Goal: Task Accomplishment & Management: Manage account settings

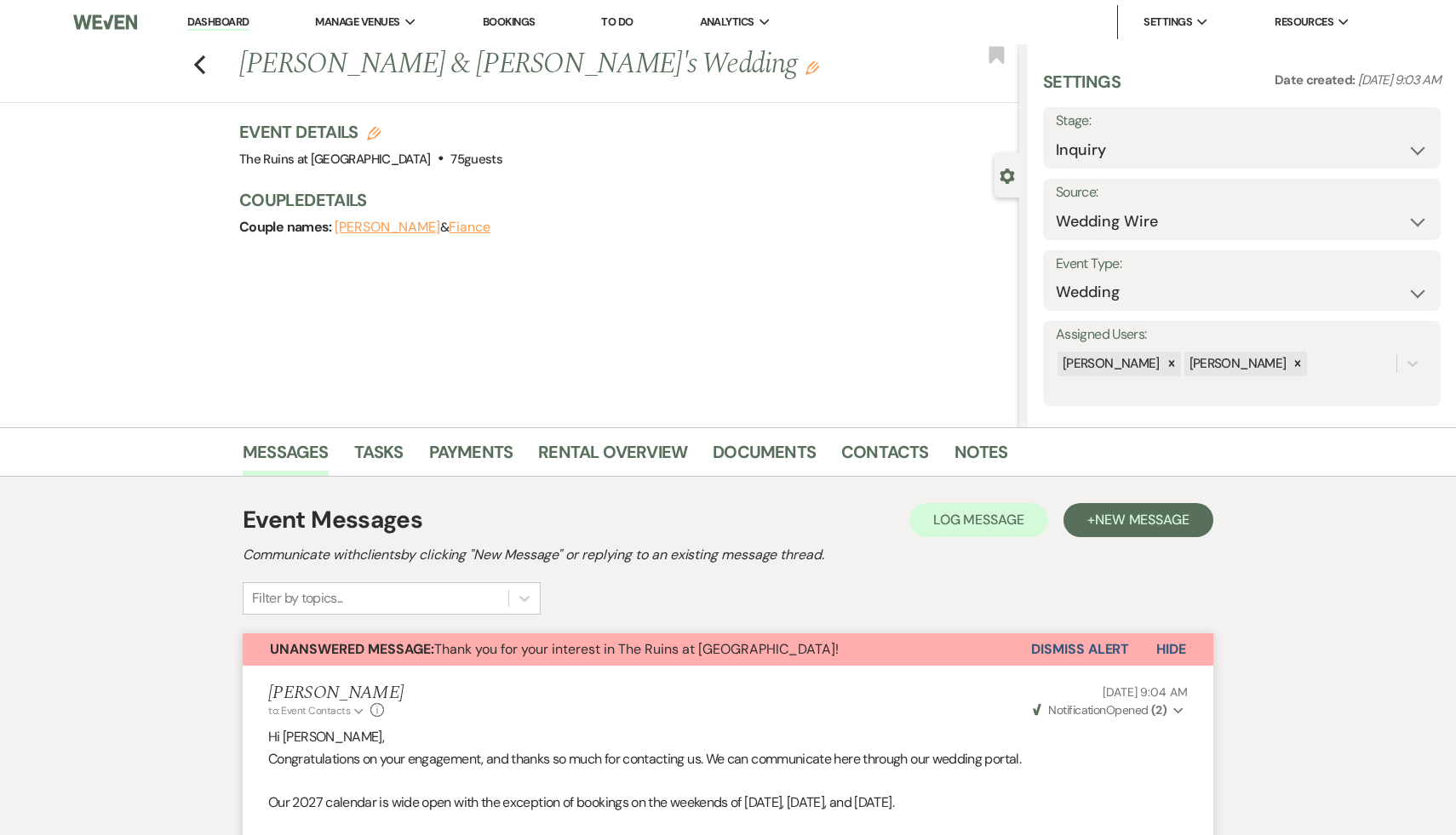
select select "3"
click at [197, 54] on icon "Previous" at bounding box center [199, 64] width 13 height 21
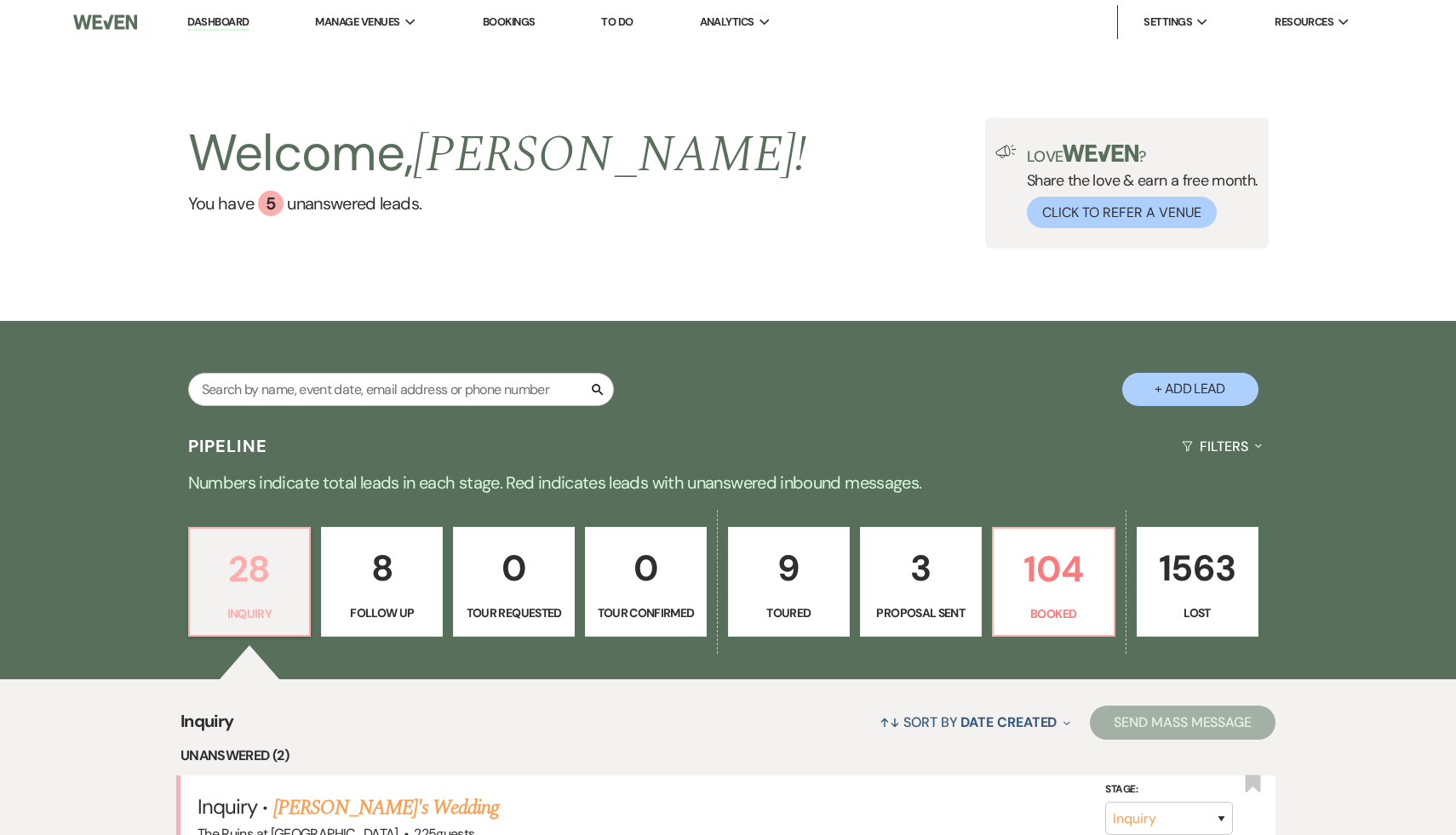
click at [254, 559] on p "28" at bounding box center [250, 569] width 100 height 57
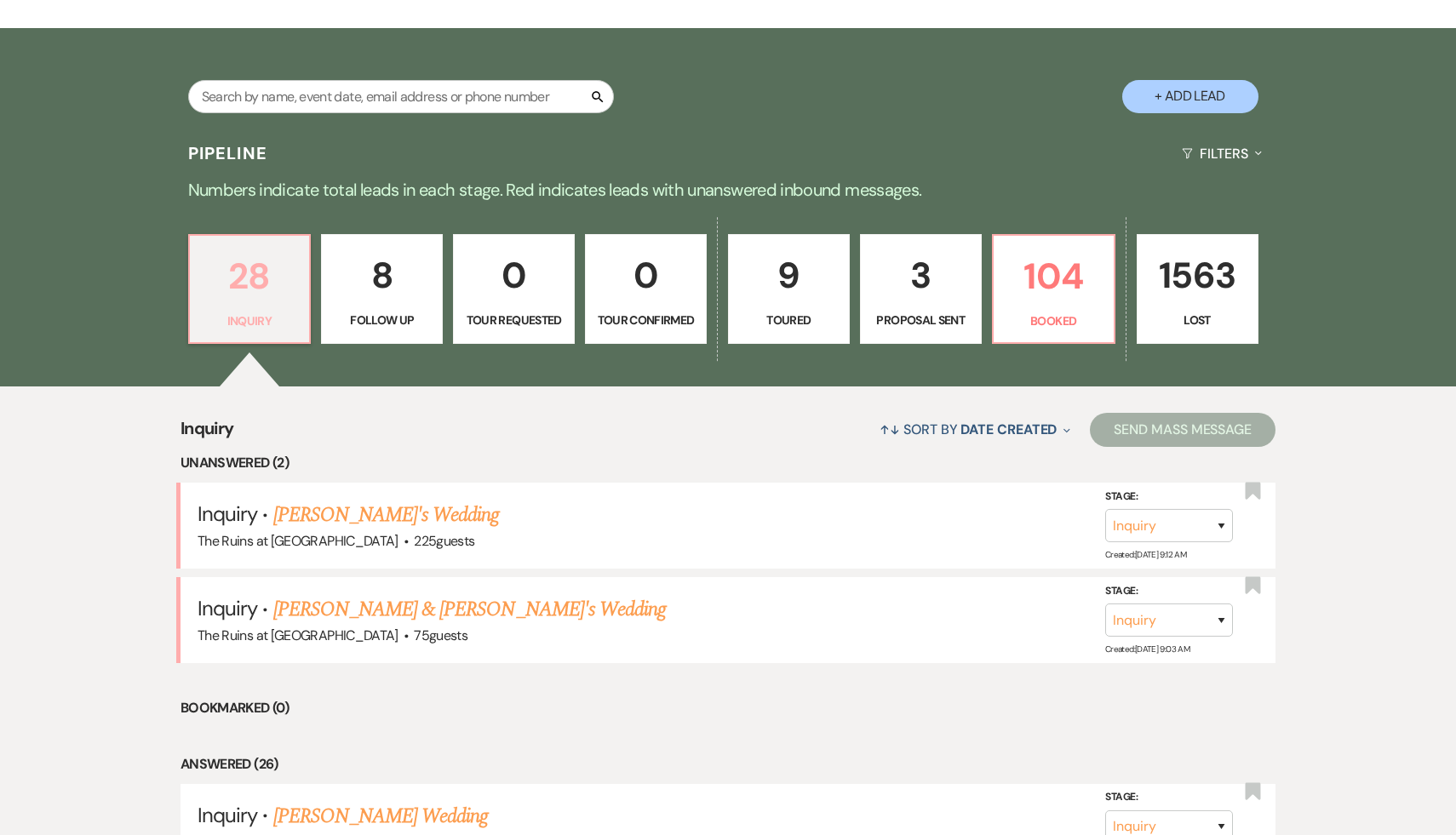
scroll to position [316, 0]
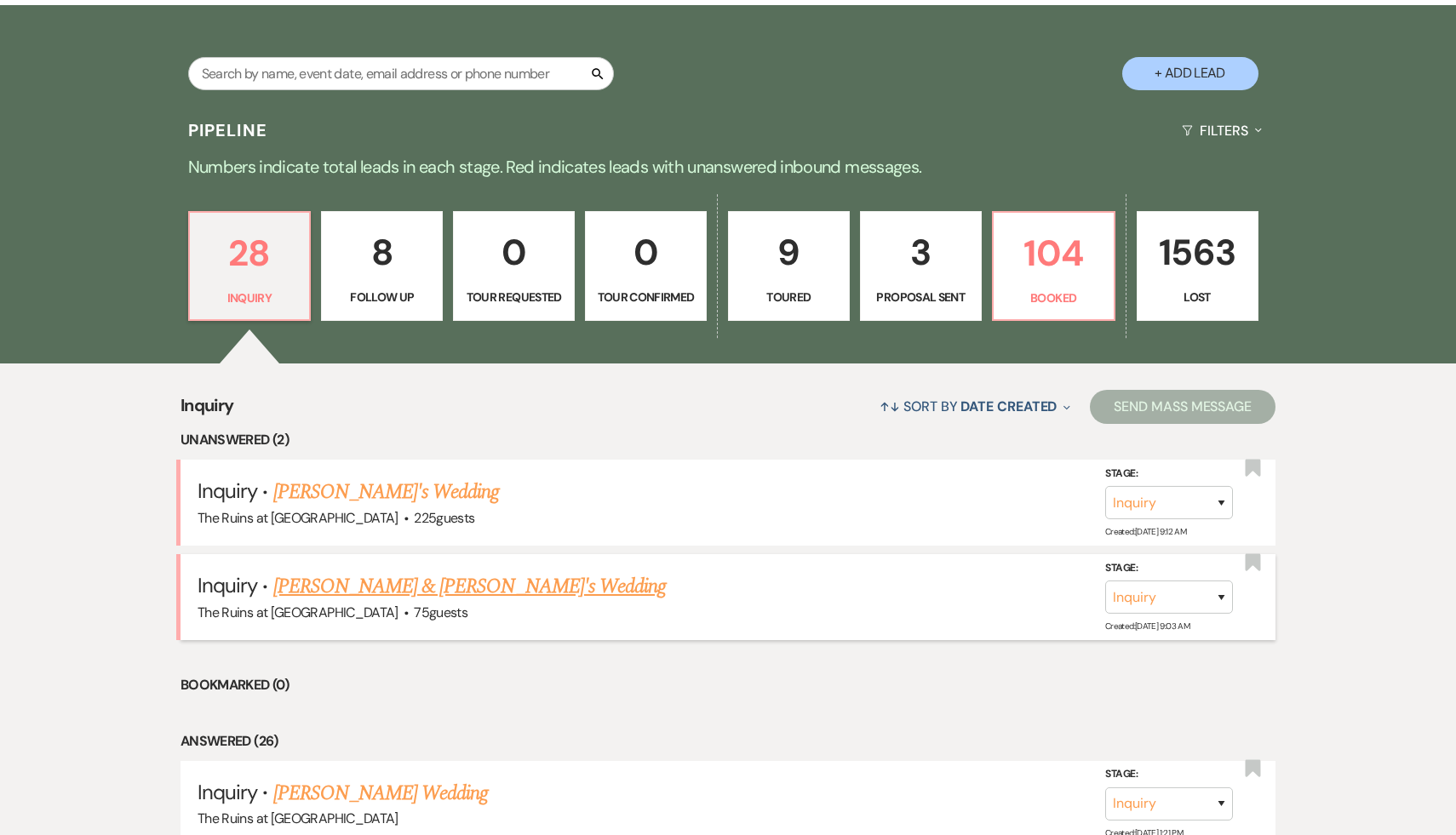
click at [383, 587] on link "[PERSON_NAME] & [PERSON_NAME]'s Wedding" at bounding box center [470, 587] width 393 height 31
select select "3"
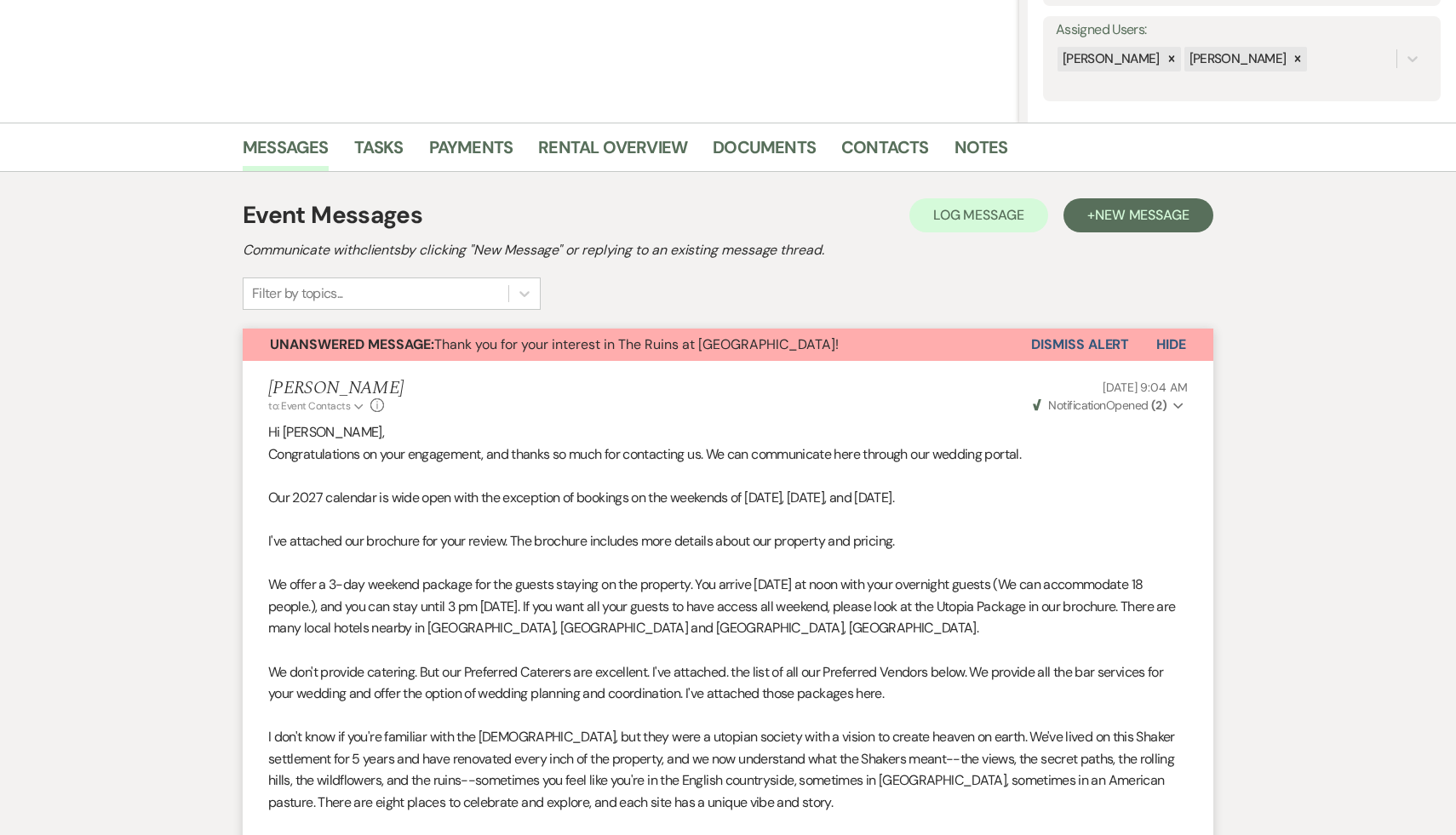
scroll to position [268, 0]
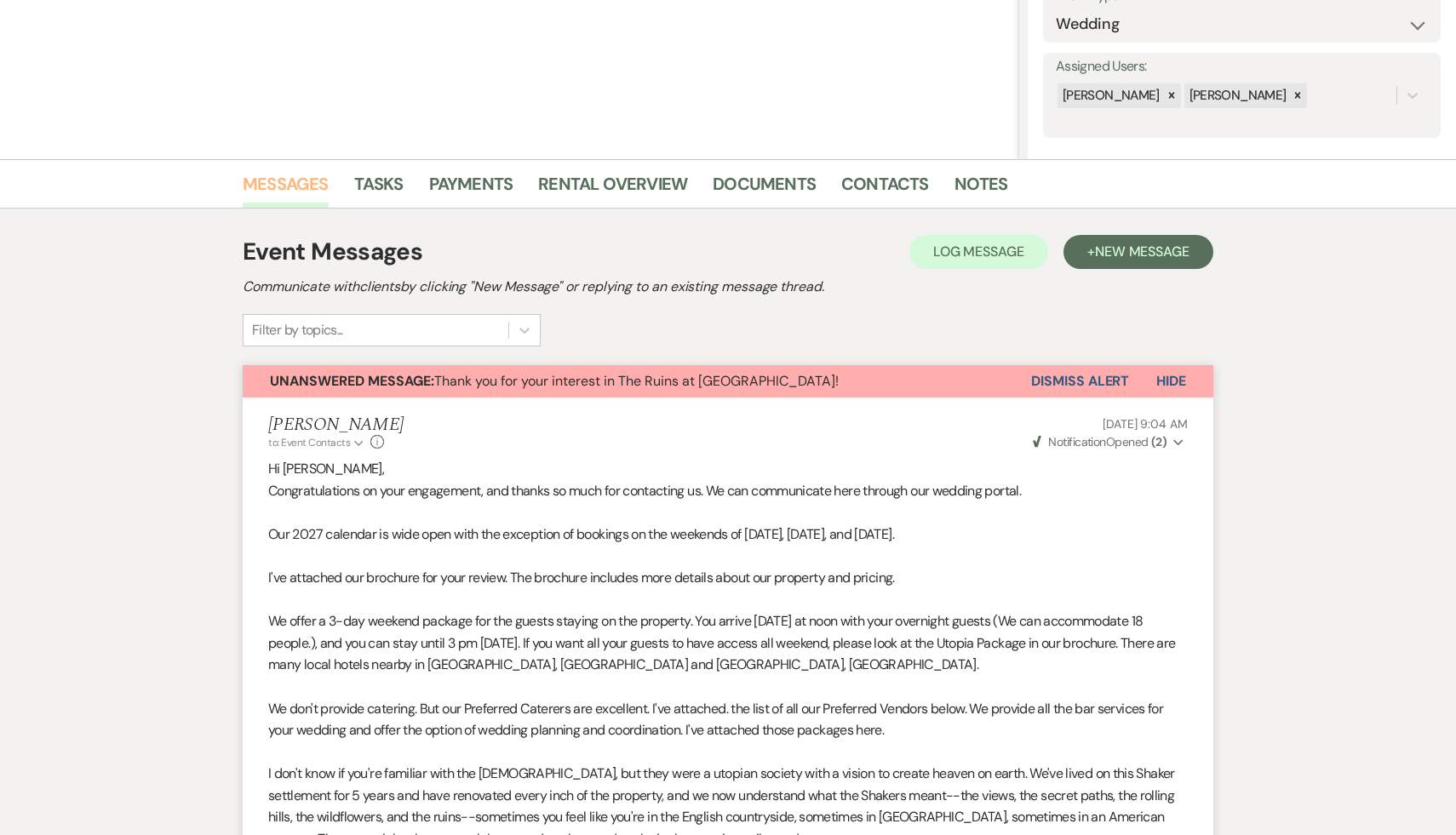
click at [273, 186] on link "Messages" at bounding box center [285, 188] width 86 height 37
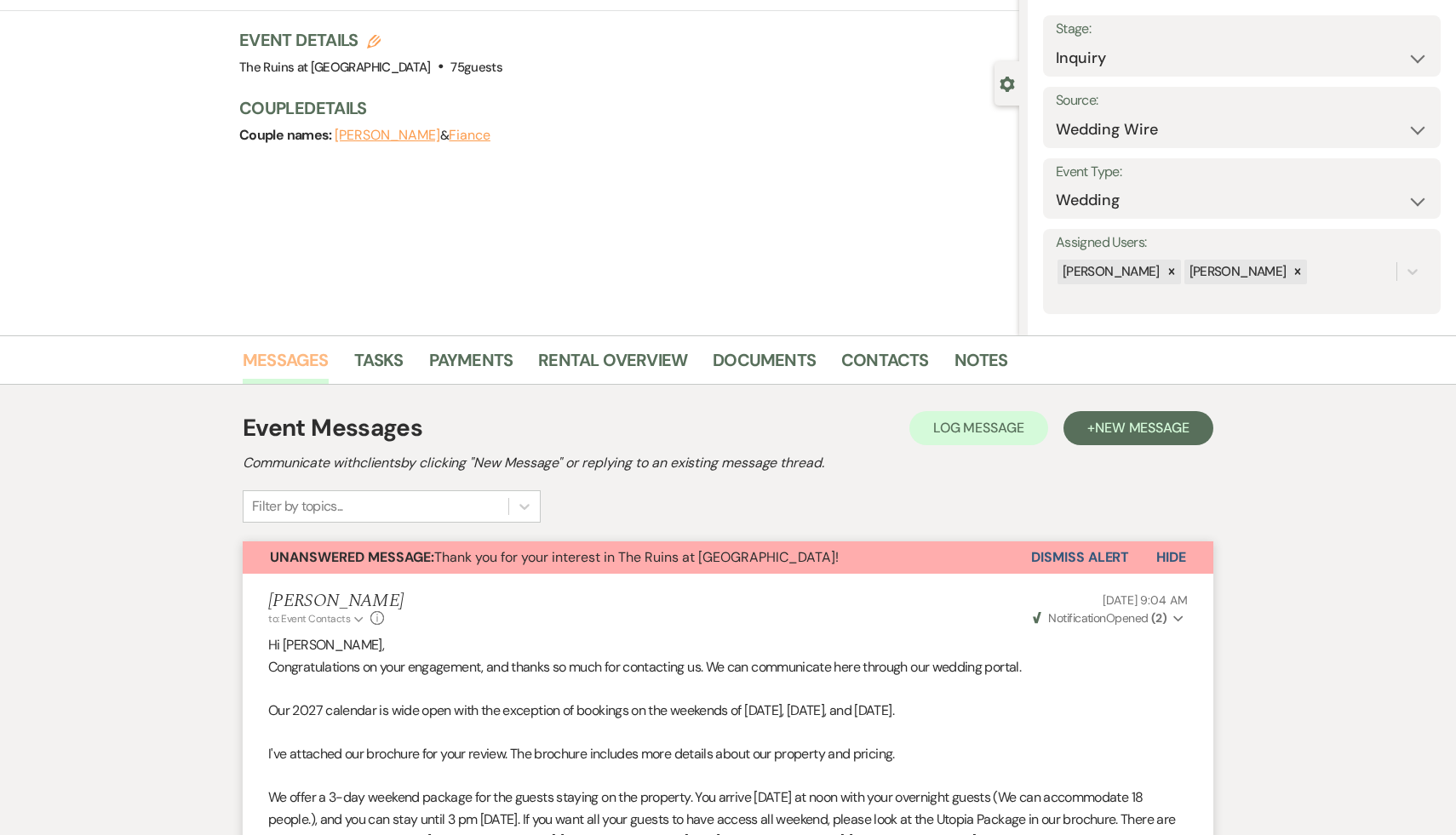
scroll to position [0, 0]
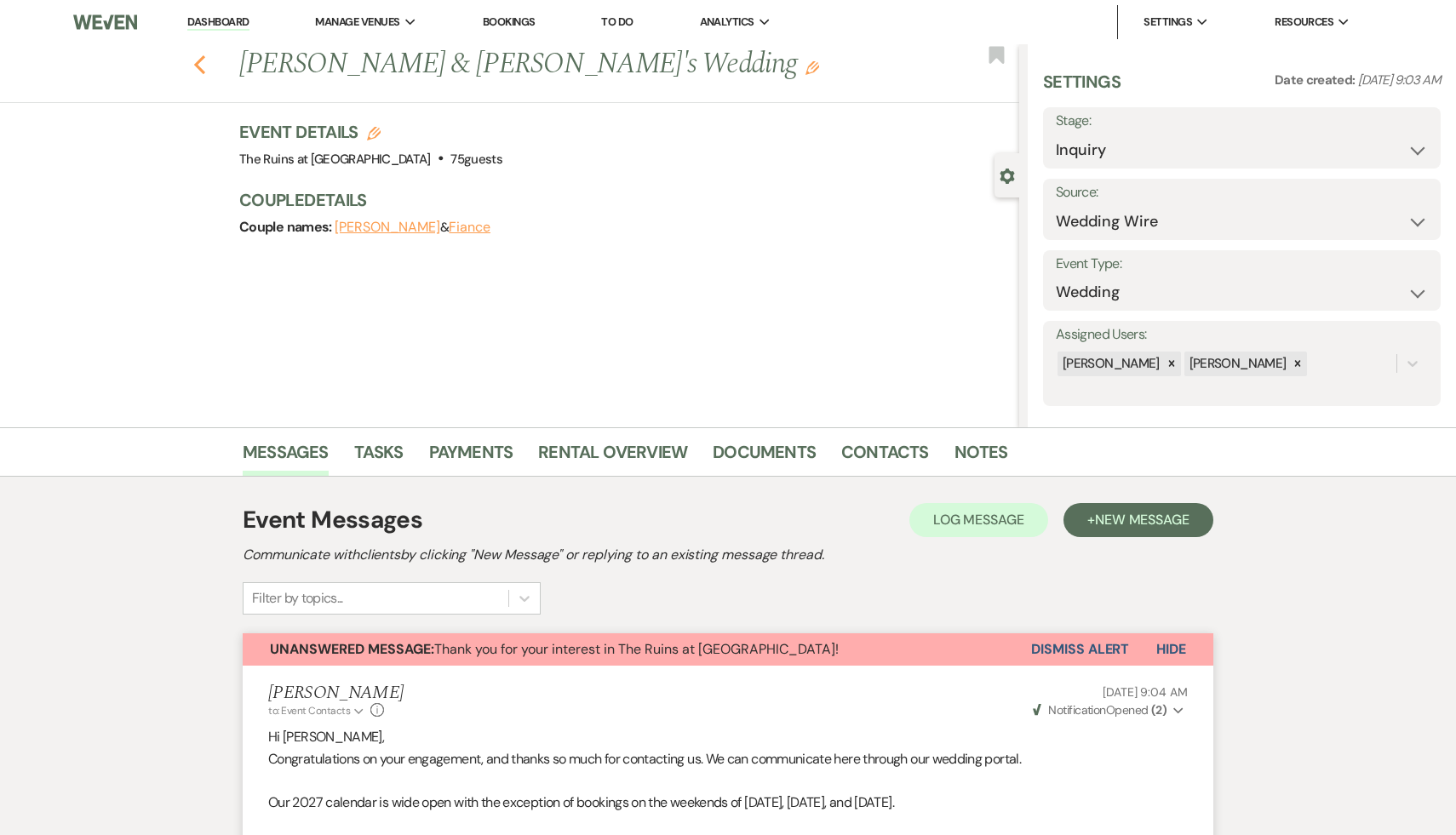
click at [195, 60] on icon "Previous" at bounding box center [199, 64] width 13 height 21
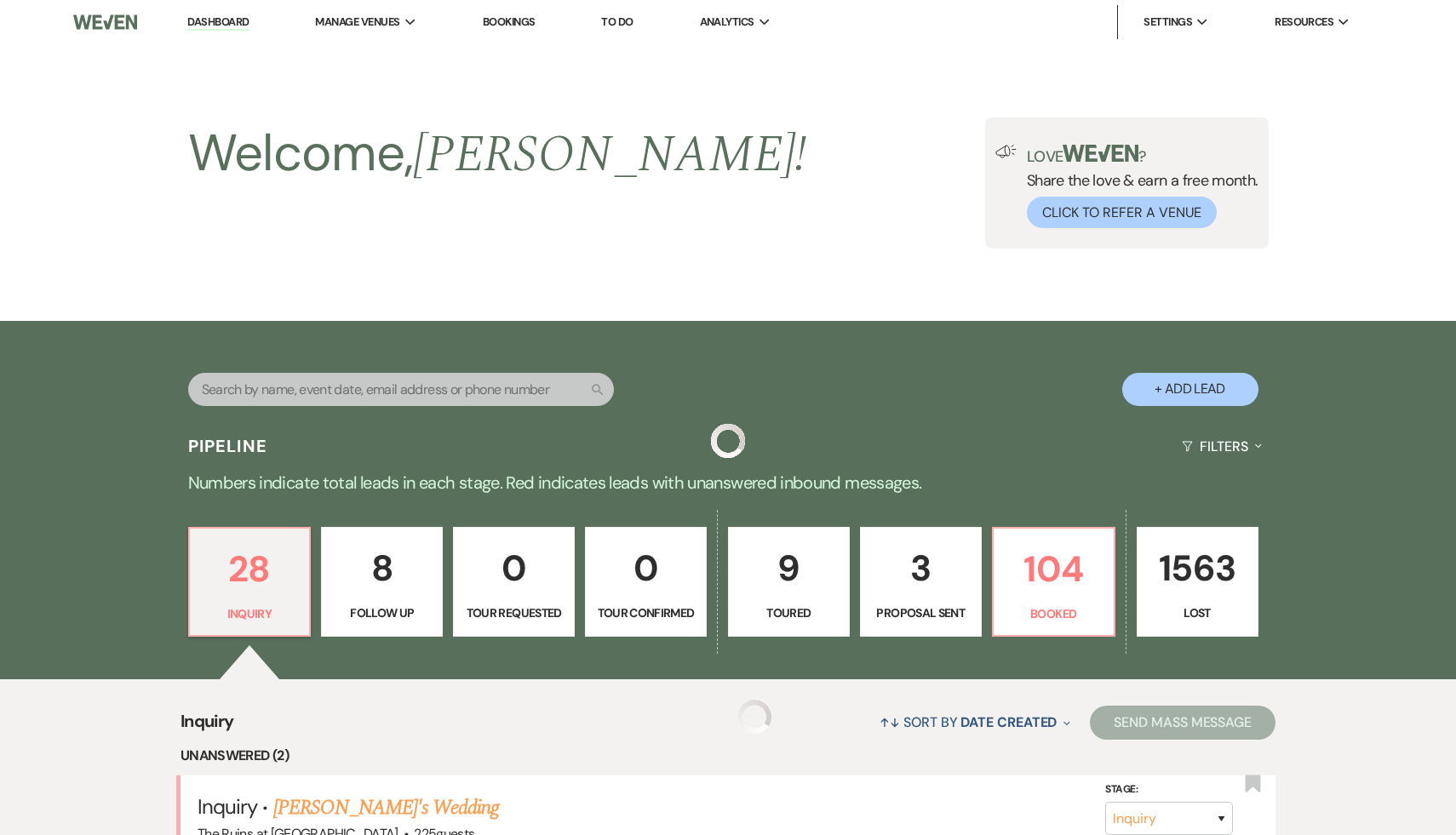
scroll to position [316, 0]
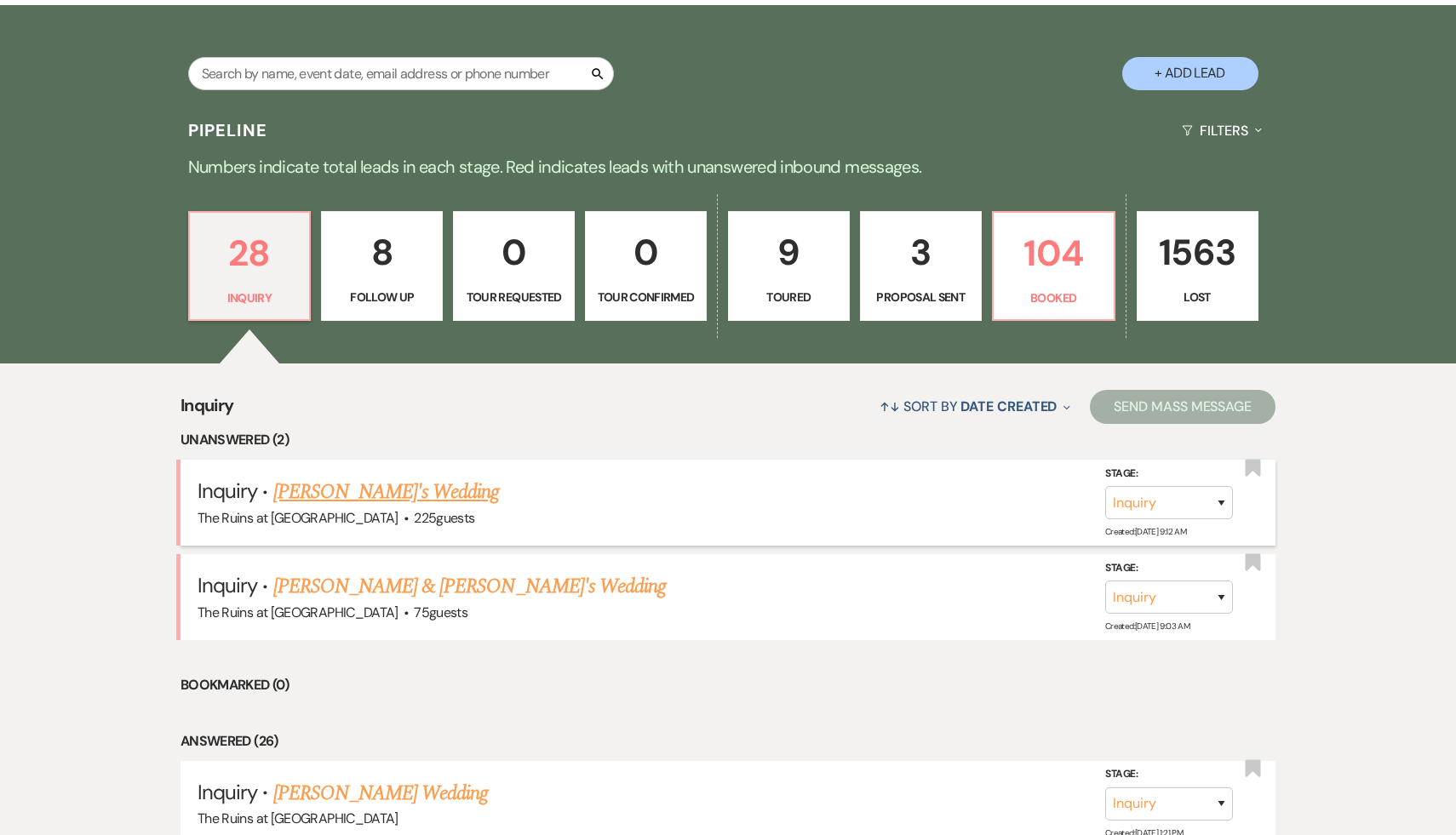
click at [351, 499] on link "[PERSON_NAME]'s Wedding" at bounding box center [387, 492] width 227 height 31
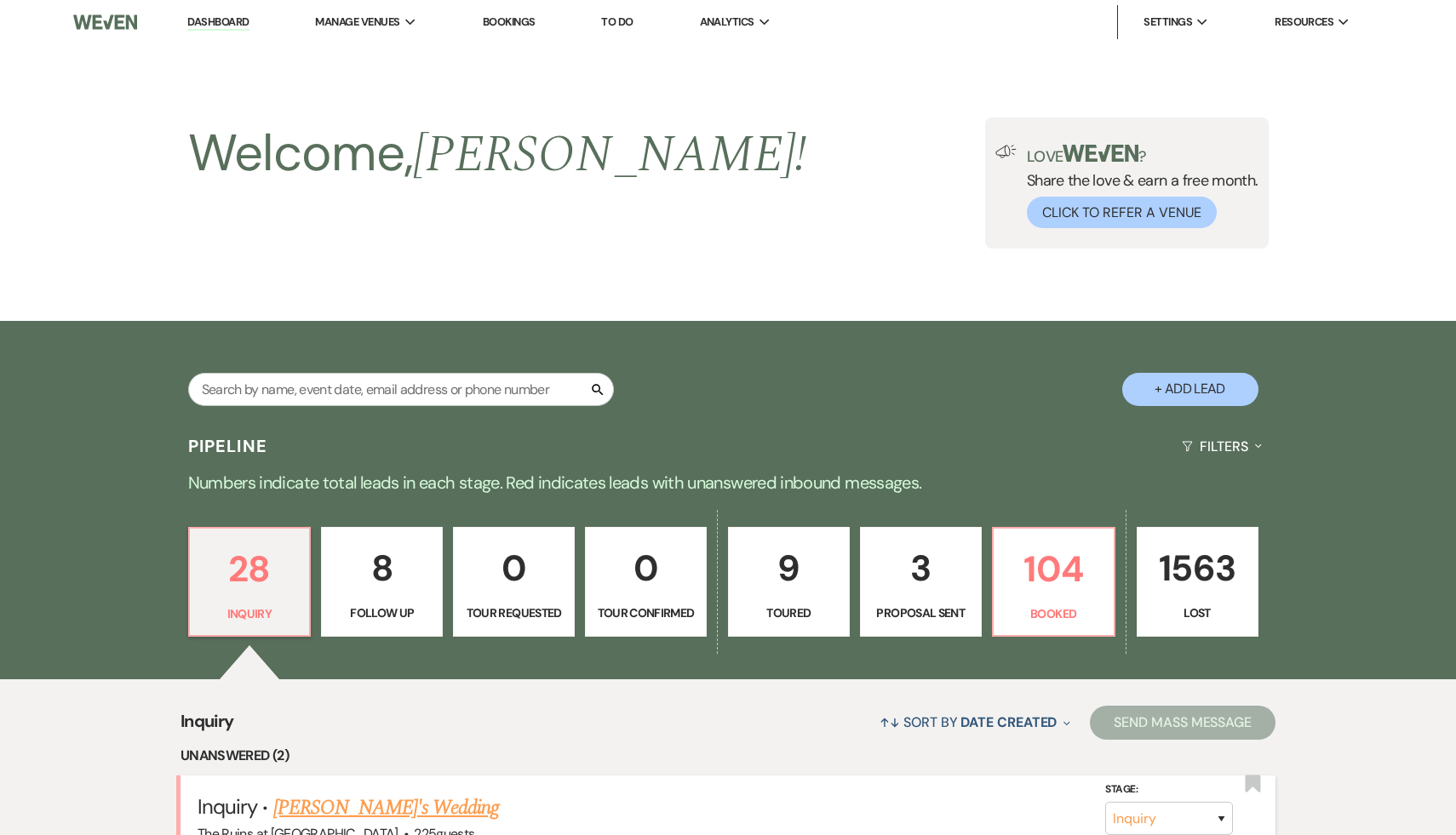
select select "6"
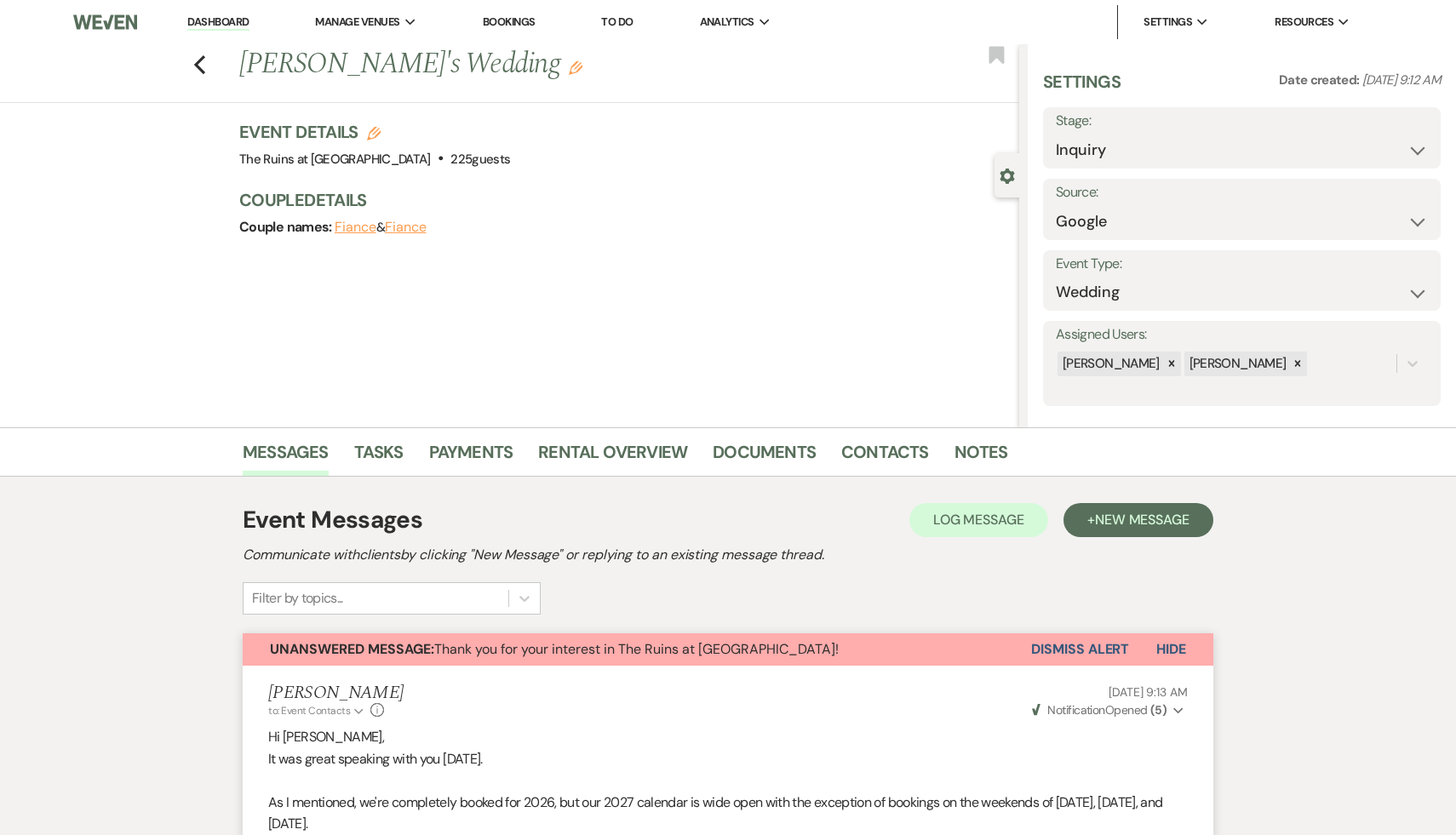
click at [1066, 645] on button "Dismiss Alert" at bounding box center [1080, 649] width 98 height 33
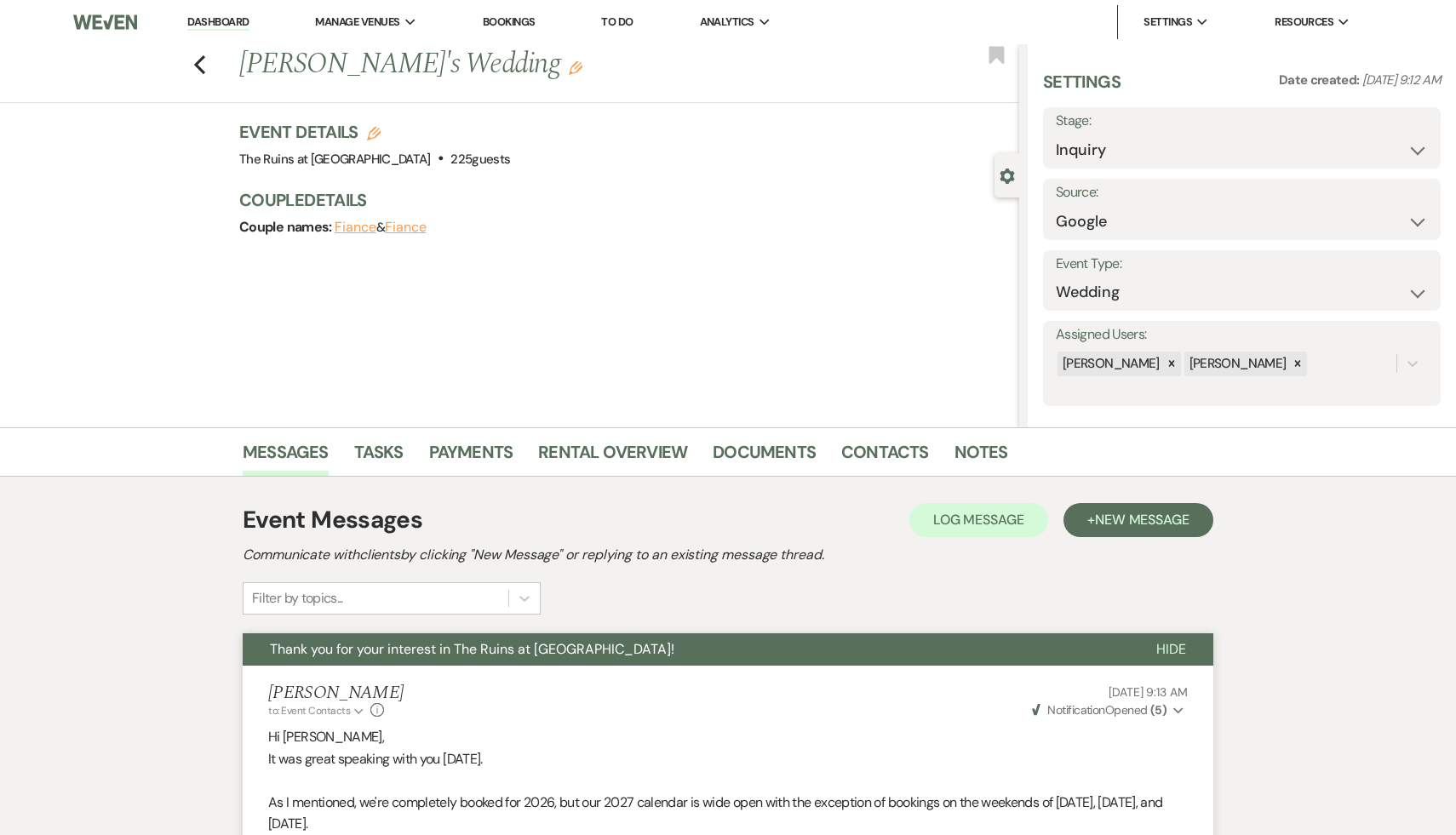
click at [231, 21] on link "Dashboard" at bounding box center [218, 23] width 62 height 16
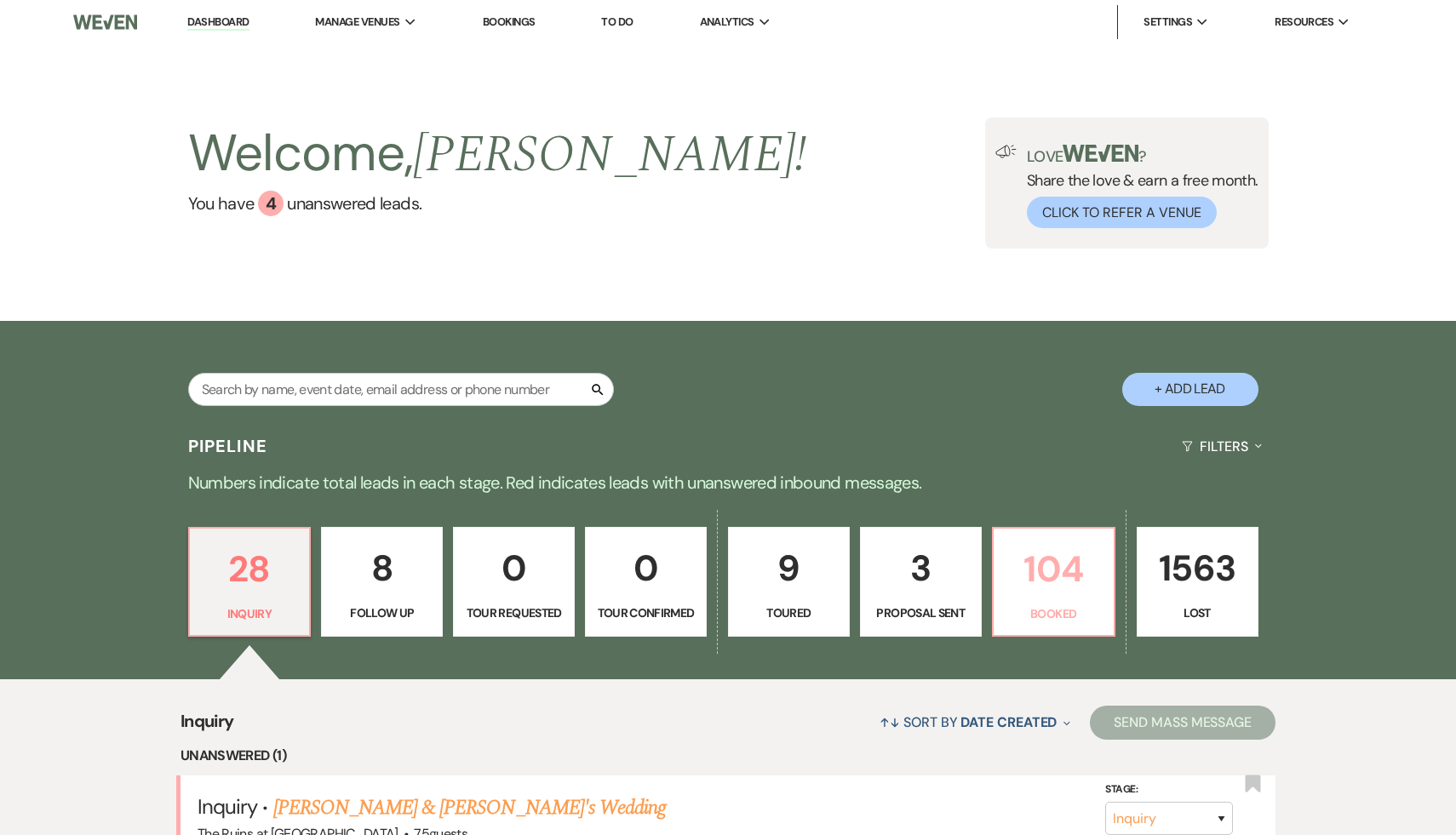
click at [1039, 584] on p "104" at bounding box center [1054, 569] width 100 height 57
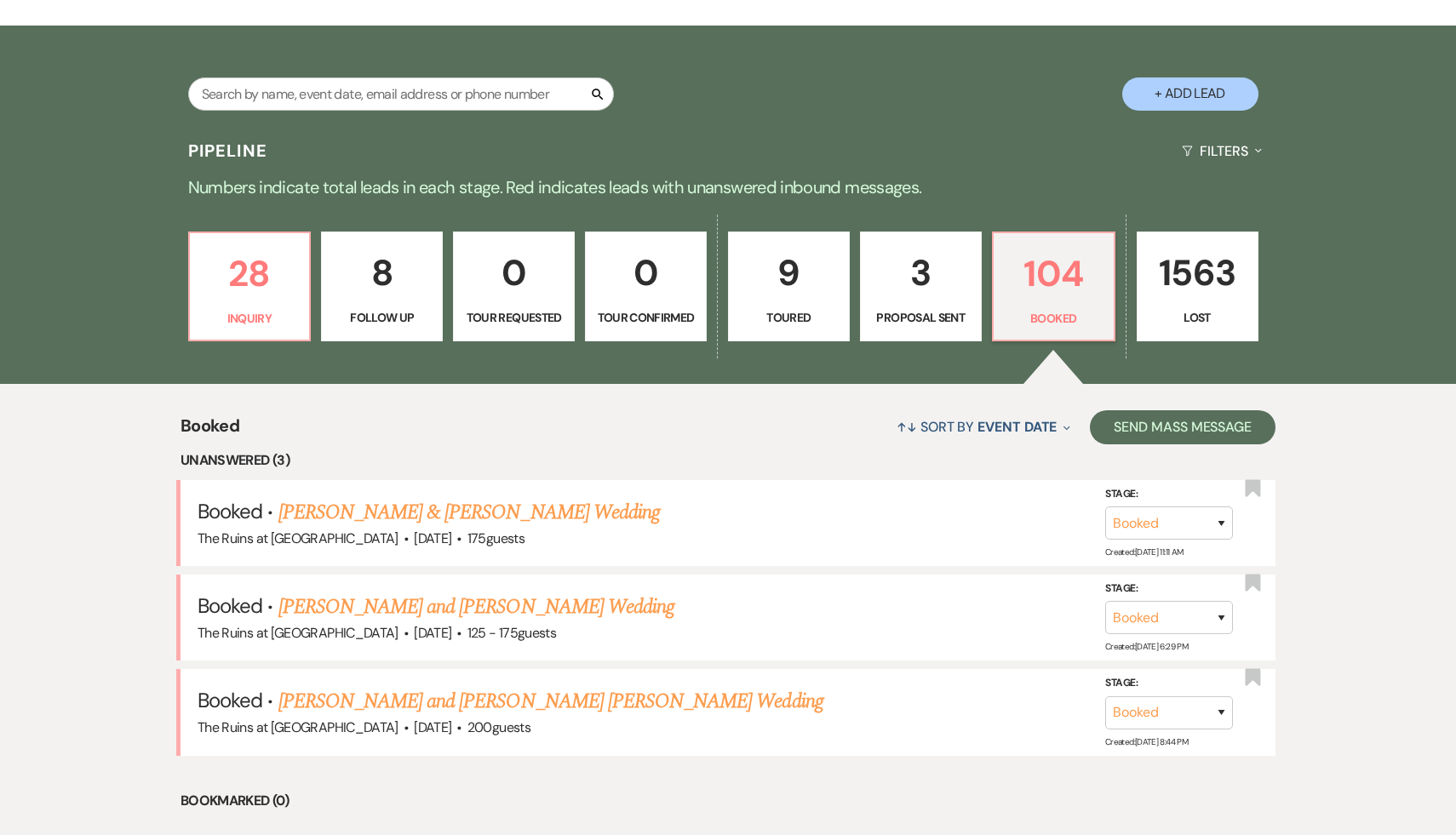
scroll to position [451, 0]
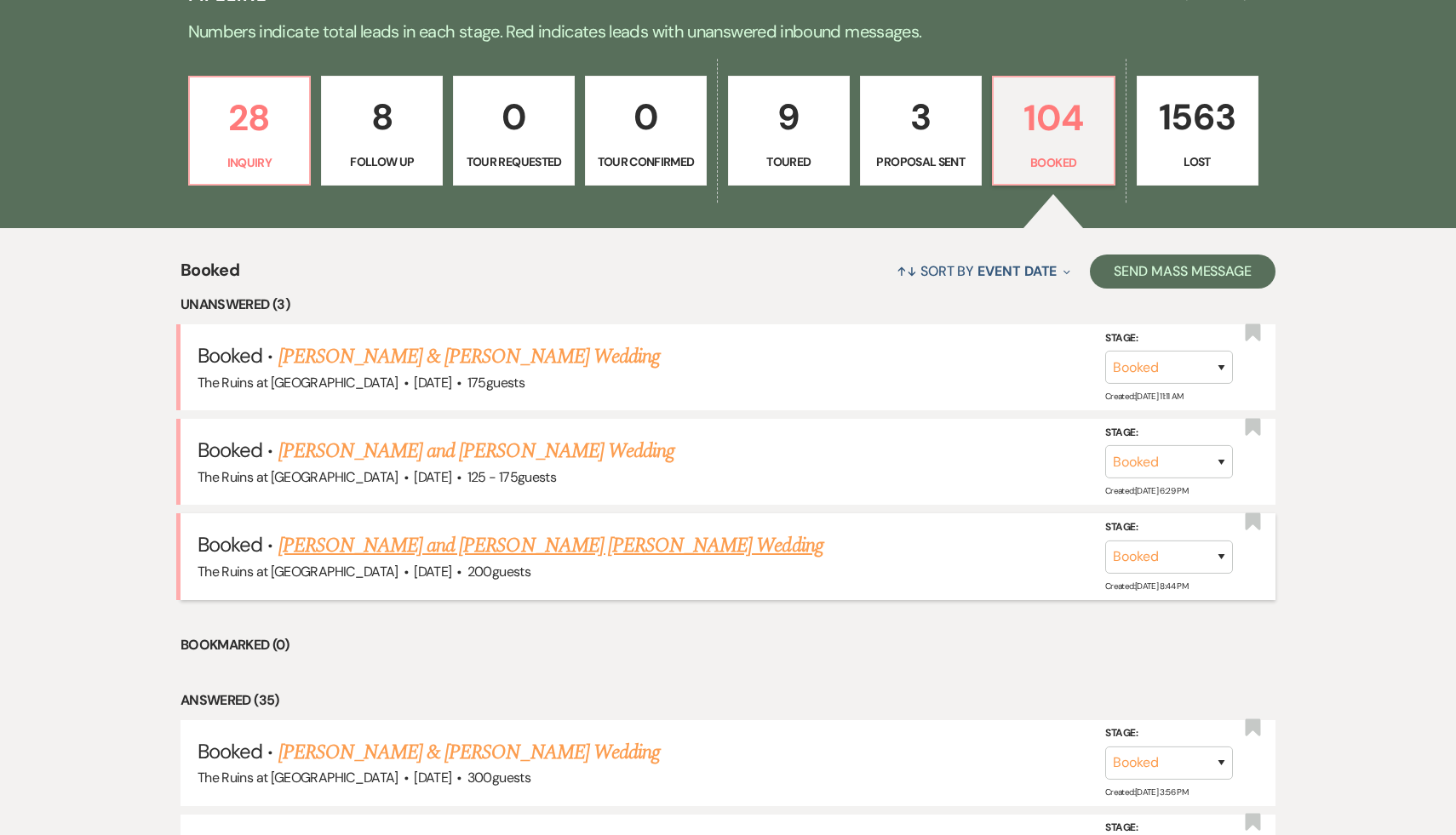
click at [552, 544] on link "[PERSON_NAME] and [PERSON_NAME] [PERSON_NAME] Wedding" at bounding box center [550, 545] width 545 height 31
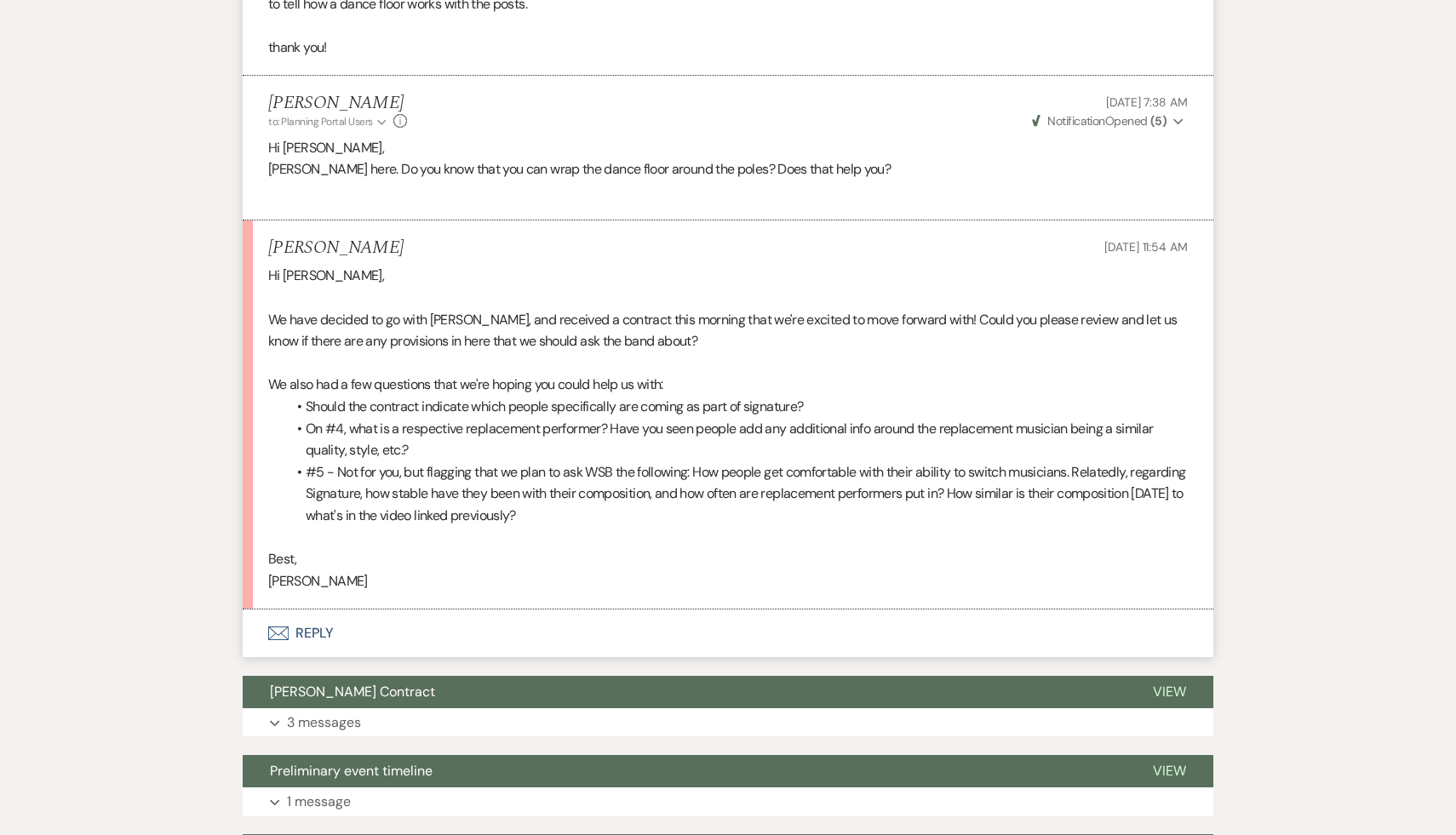
scroll to position [1606, 0]
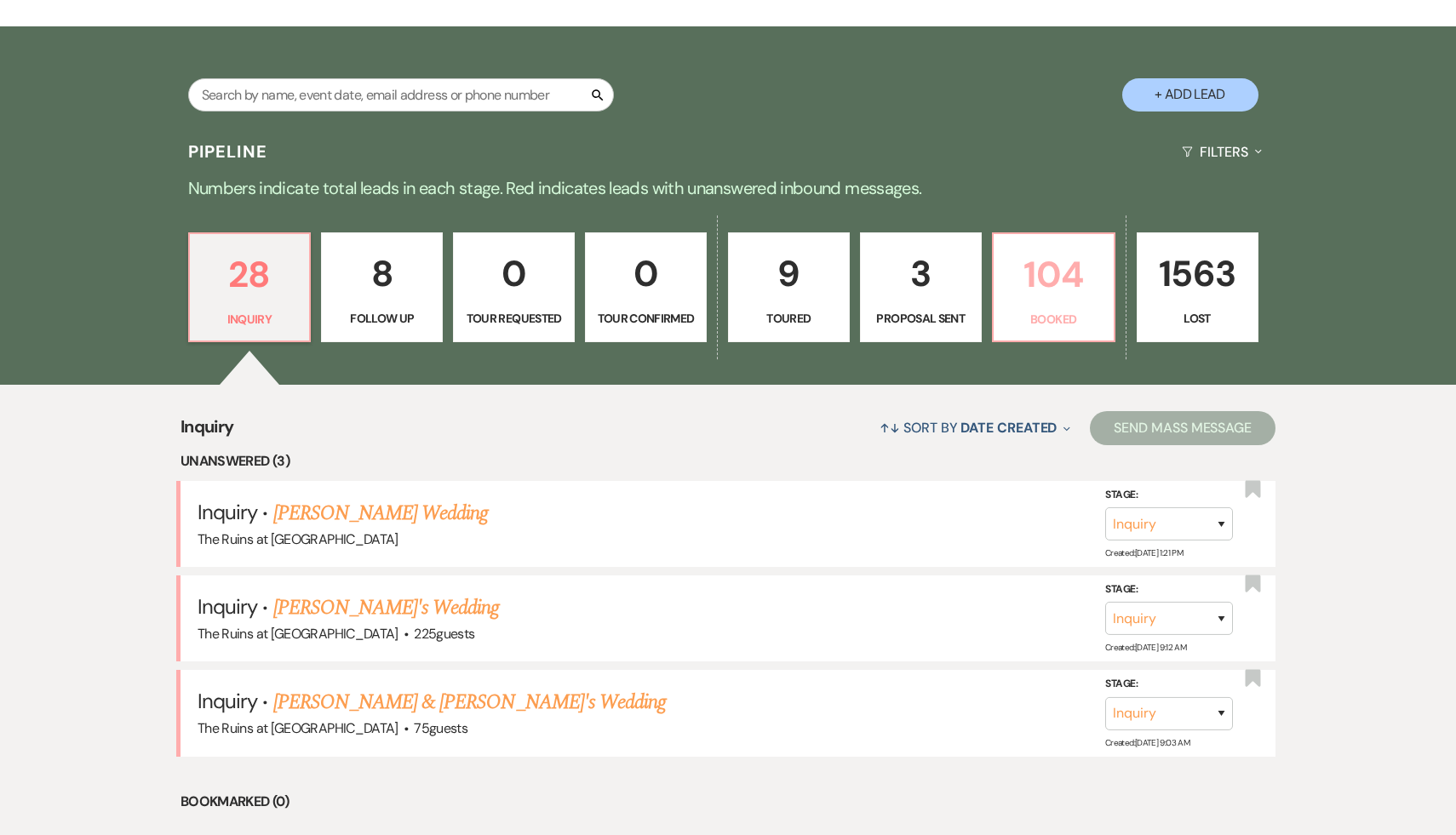
click at [1043, 270] on p "104" at bounding box center [1054, 274] width 100 height 57
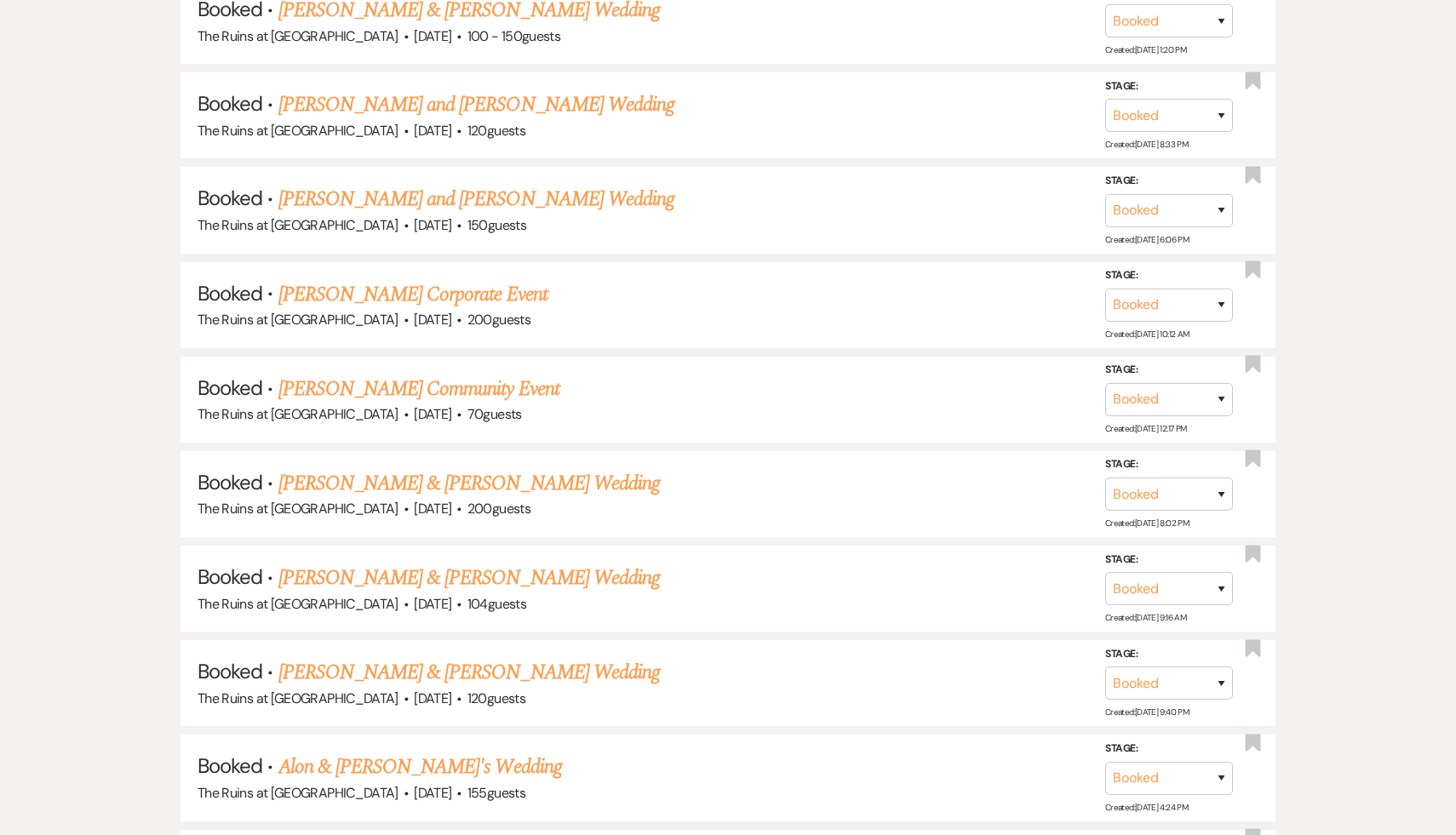
scroll to position [6907, 0]
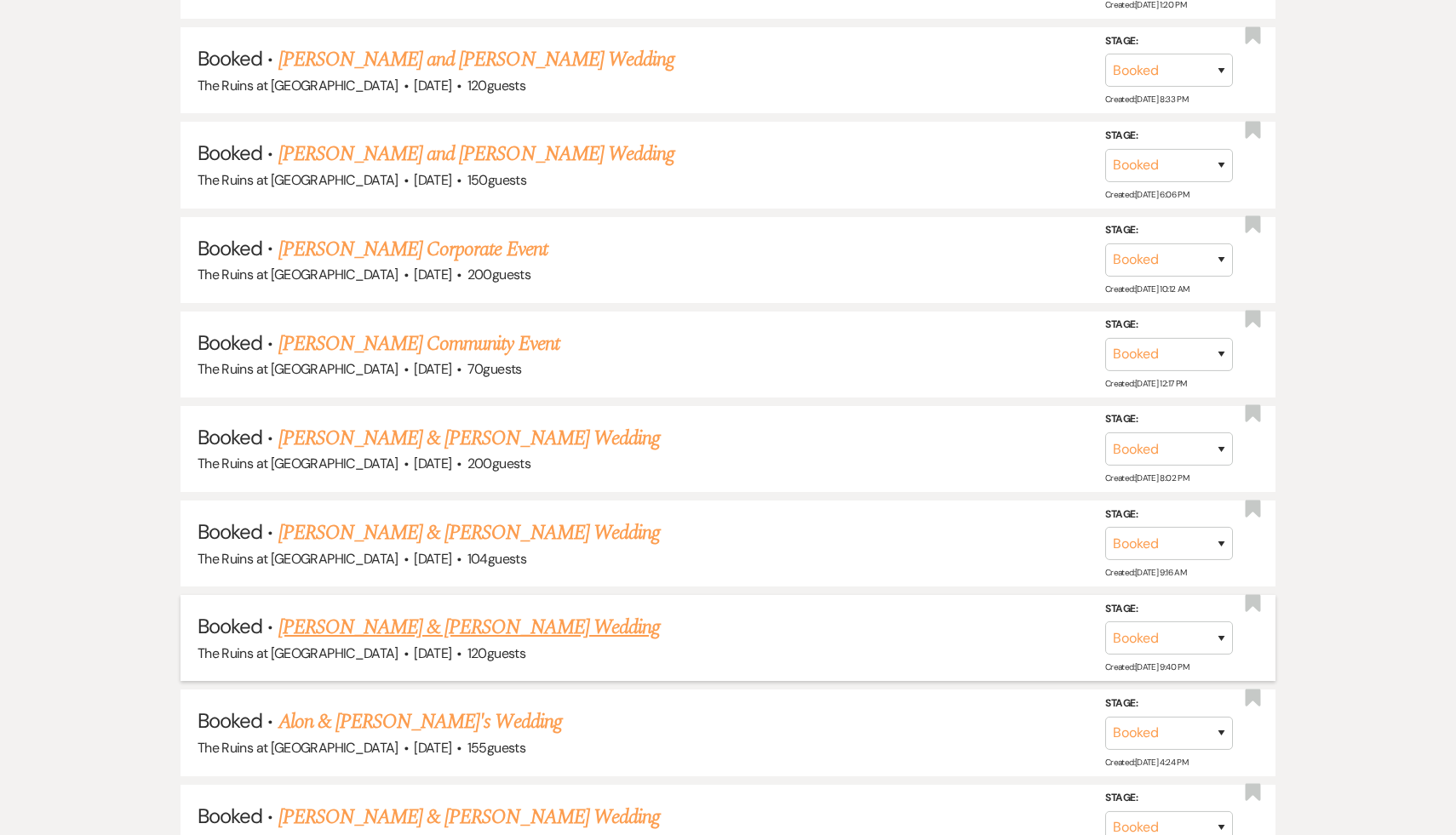
click at [502, 612] on link "[PERSON_NAME] & [PERSON_NAME] Wedding" at bounding box center [468, 628] width 381 height 31
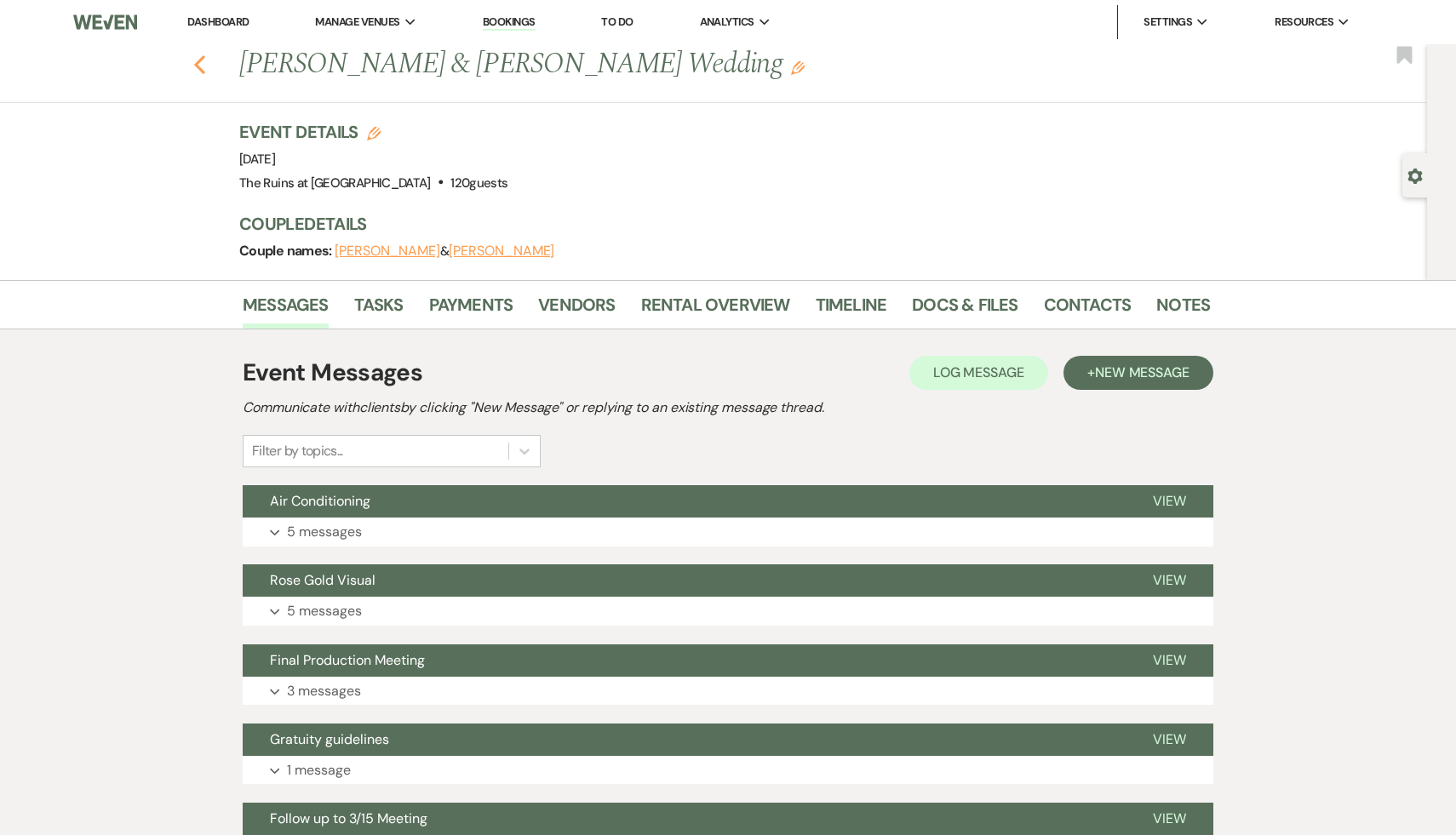
click at [200, 62] on icon "Previous" at bounding box center [199, 64] width 13 height 21
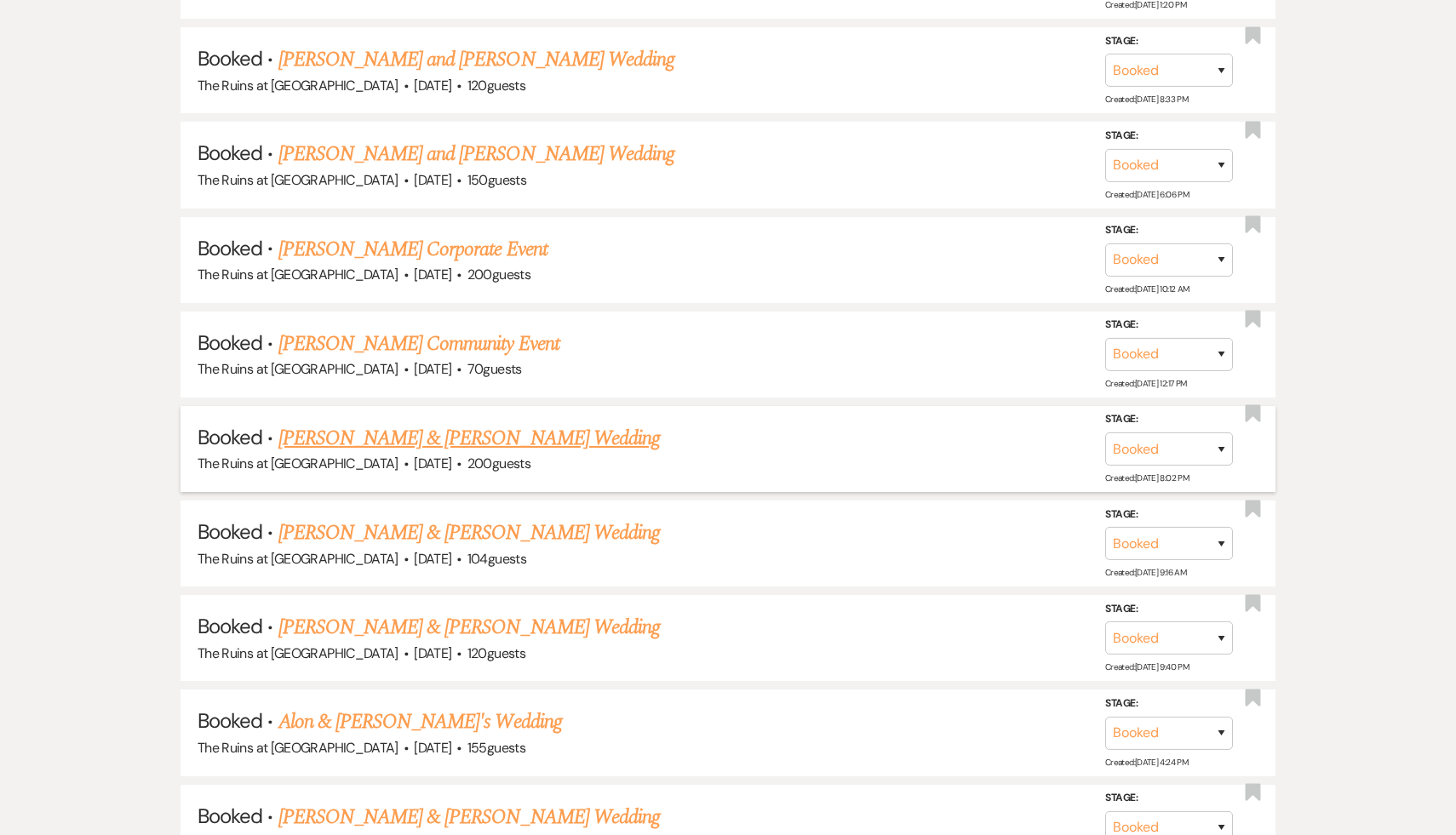
scroll to position [6937, 0]
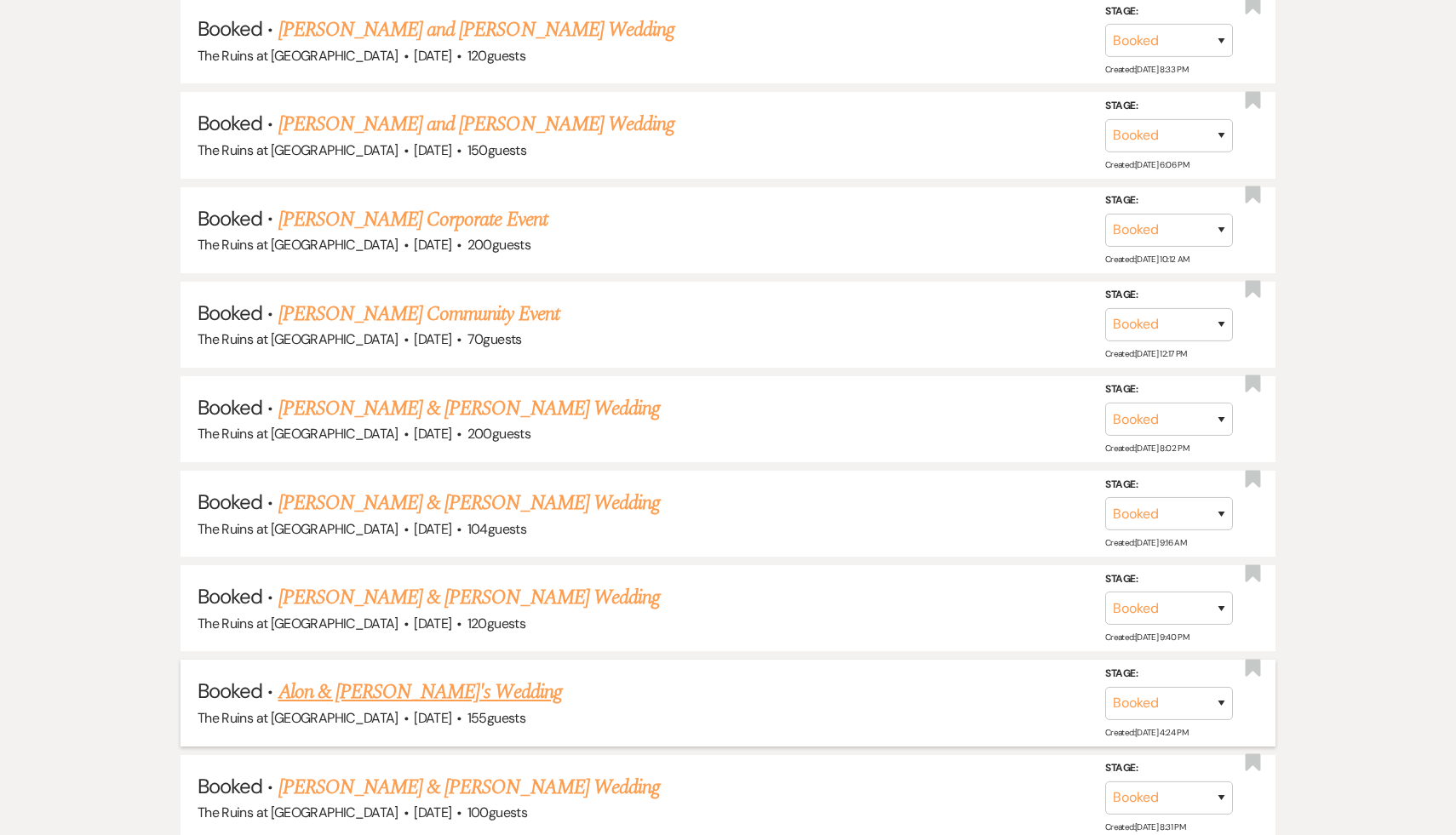
click at [413, 677] on link "Alon & [PERSON_NAME]'s Wedding" at bounding box center [419, 692] width 284 height 31
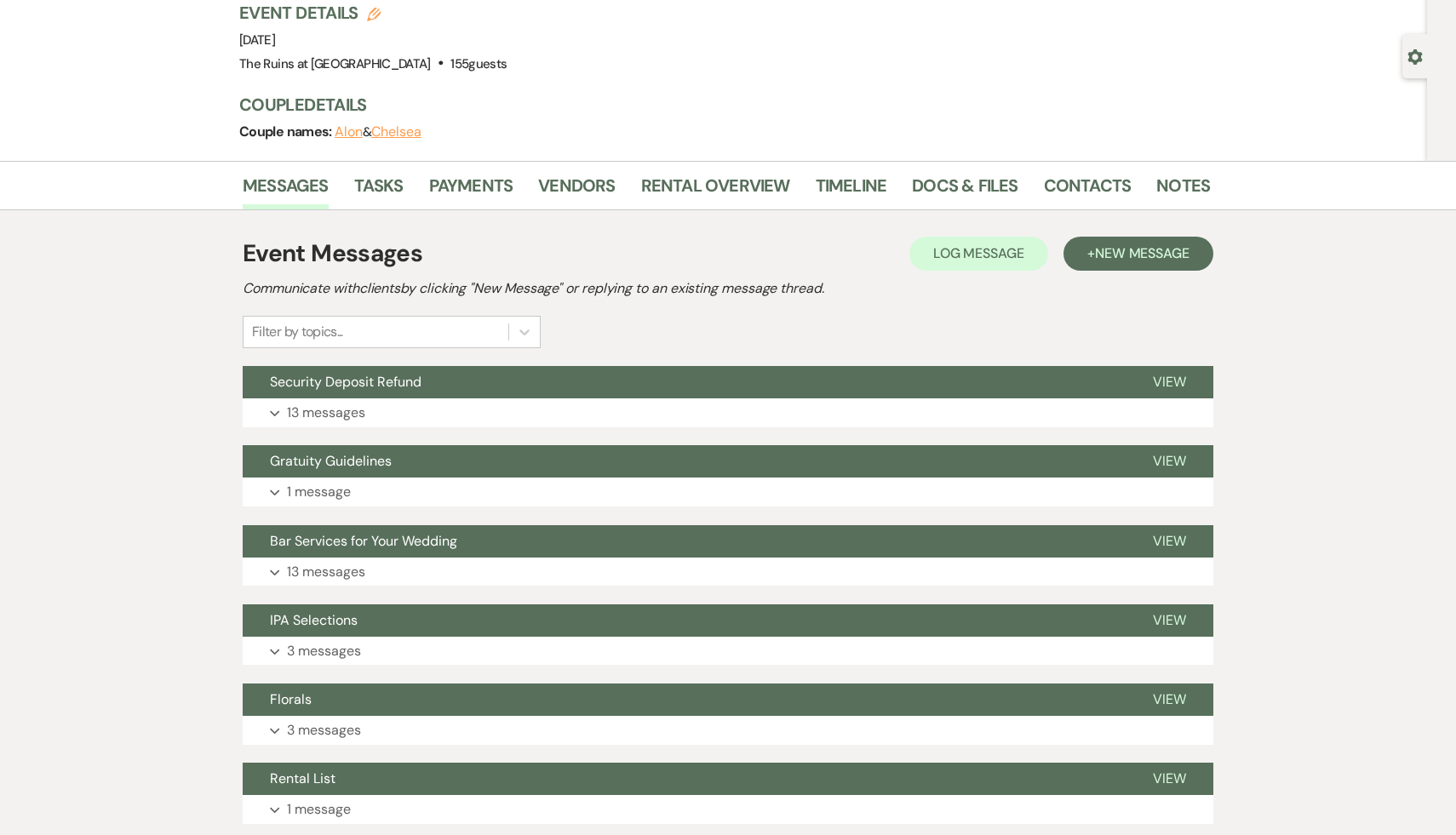
scroll to position [225, 0]
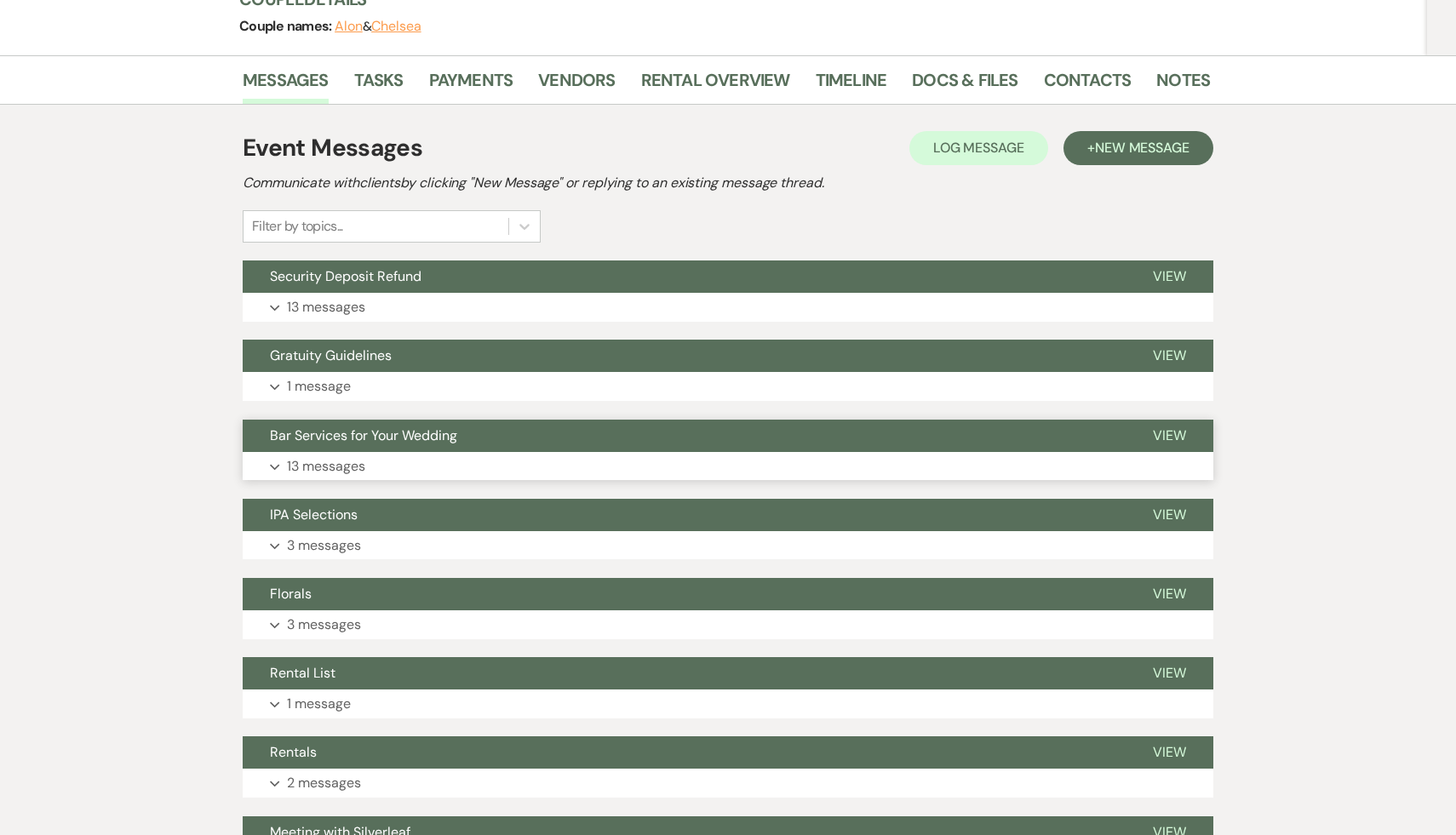
click at [389, 437] on span "Bar Services for Your Wedding" at bounding box center [363, 436] width 188 height 18
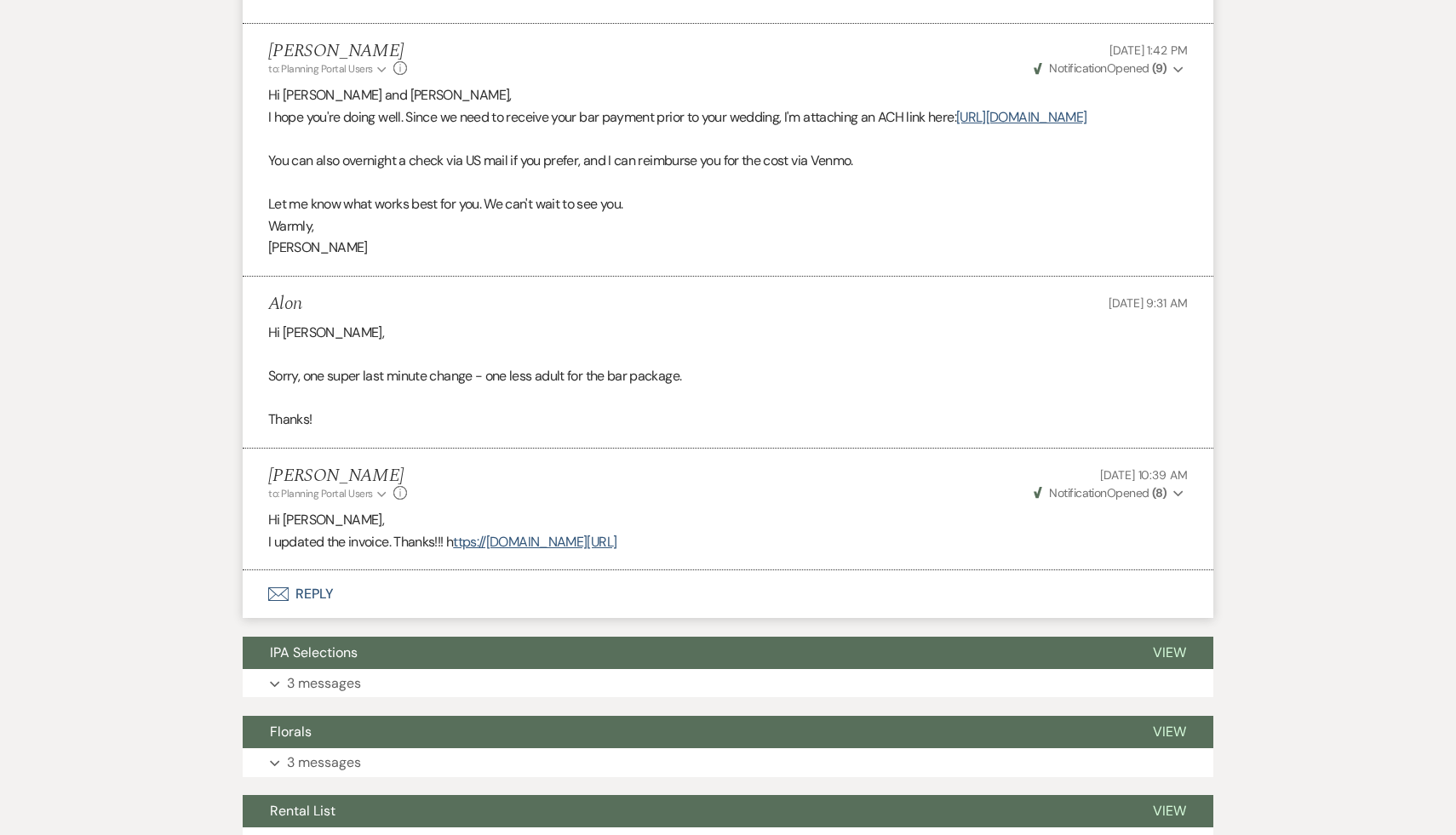
scroll to position [4479, 0]
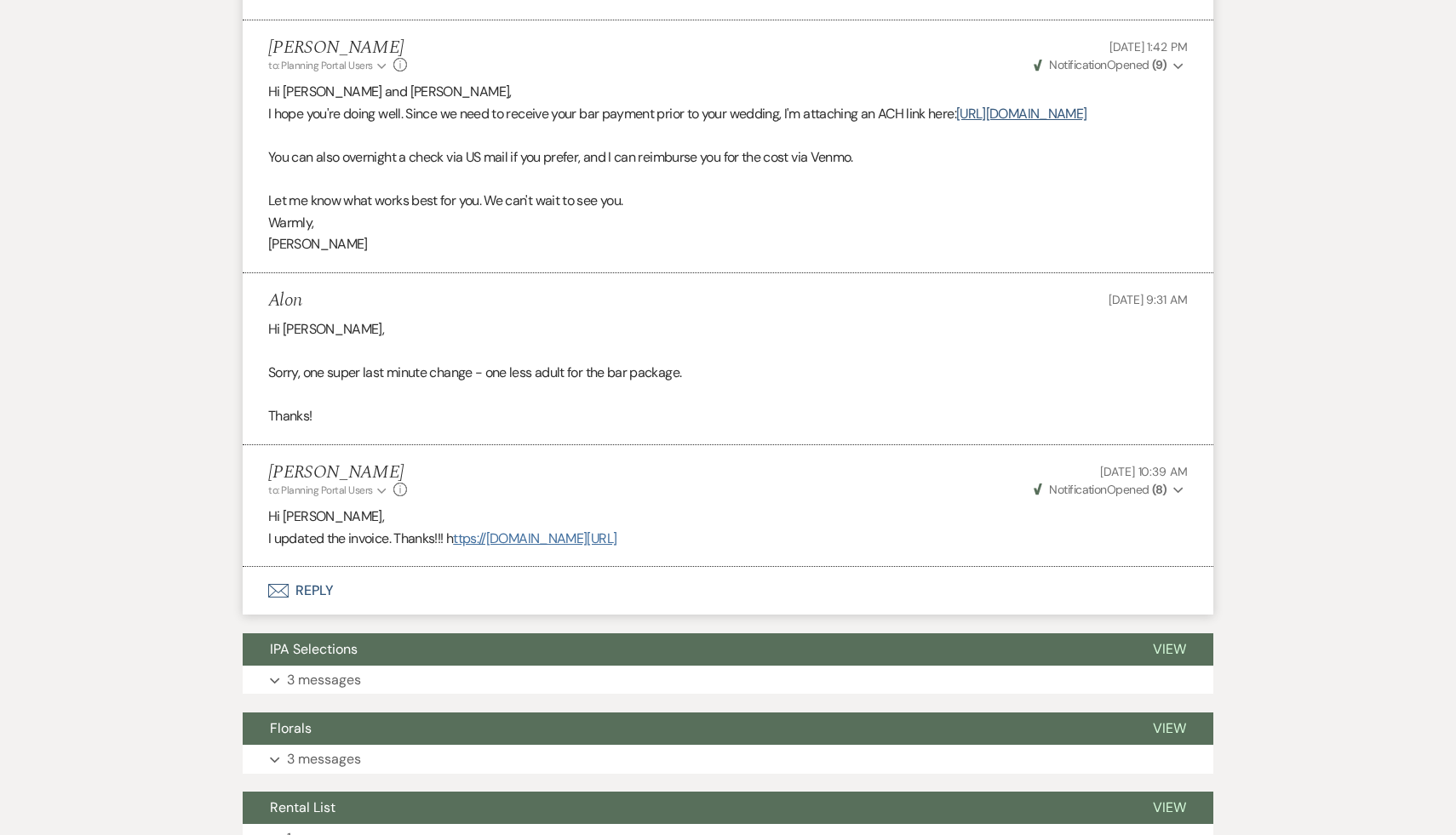
click at [605, 542] on link "ttps://customer.billergenie.com/MTc1NDc=/Invoices/DetailInfo/KZw5raZkmD7O/QXwXd…" at bounding box center [535, 539] width 163 height 18
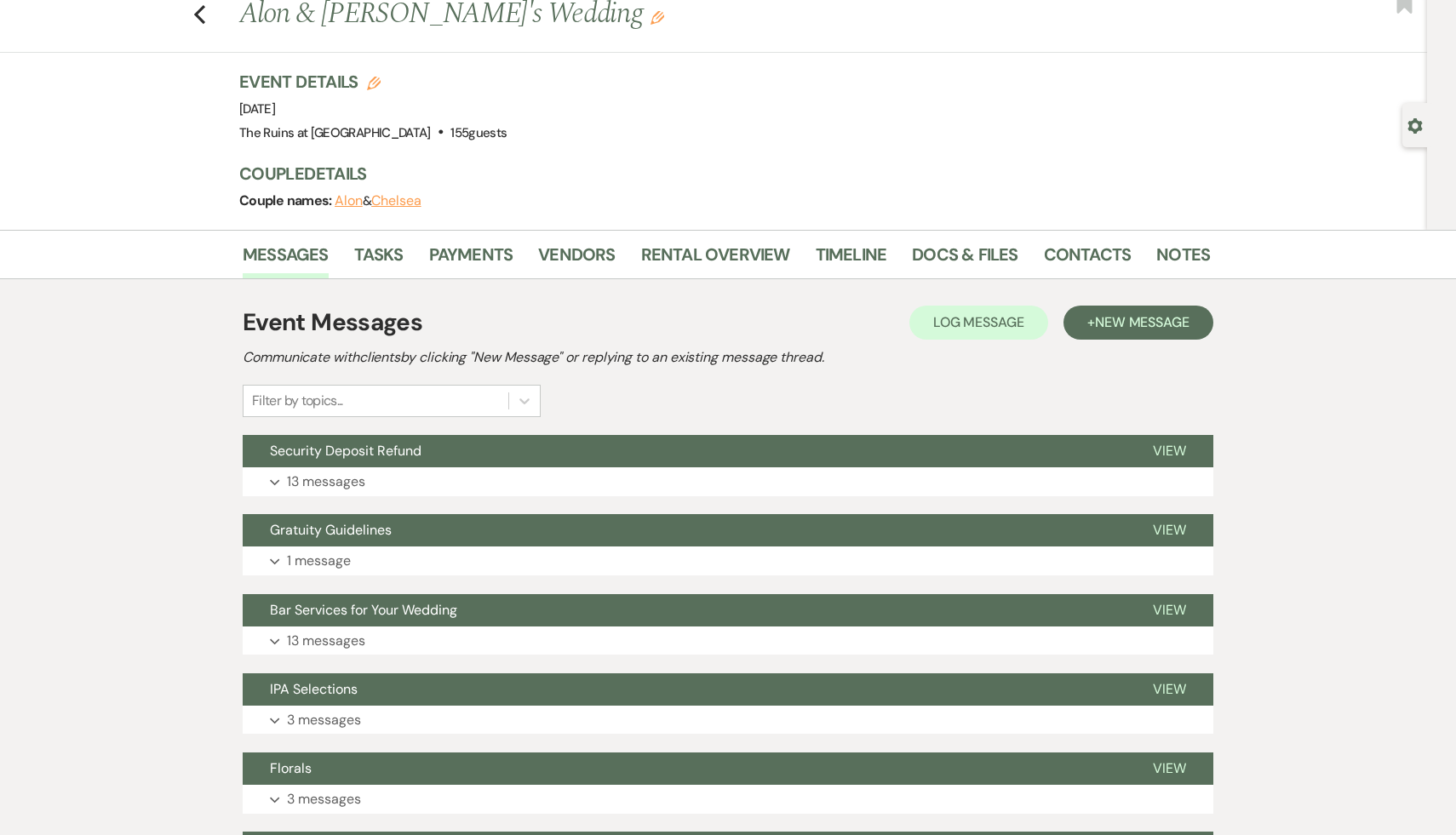
scroll to position [54, 0]
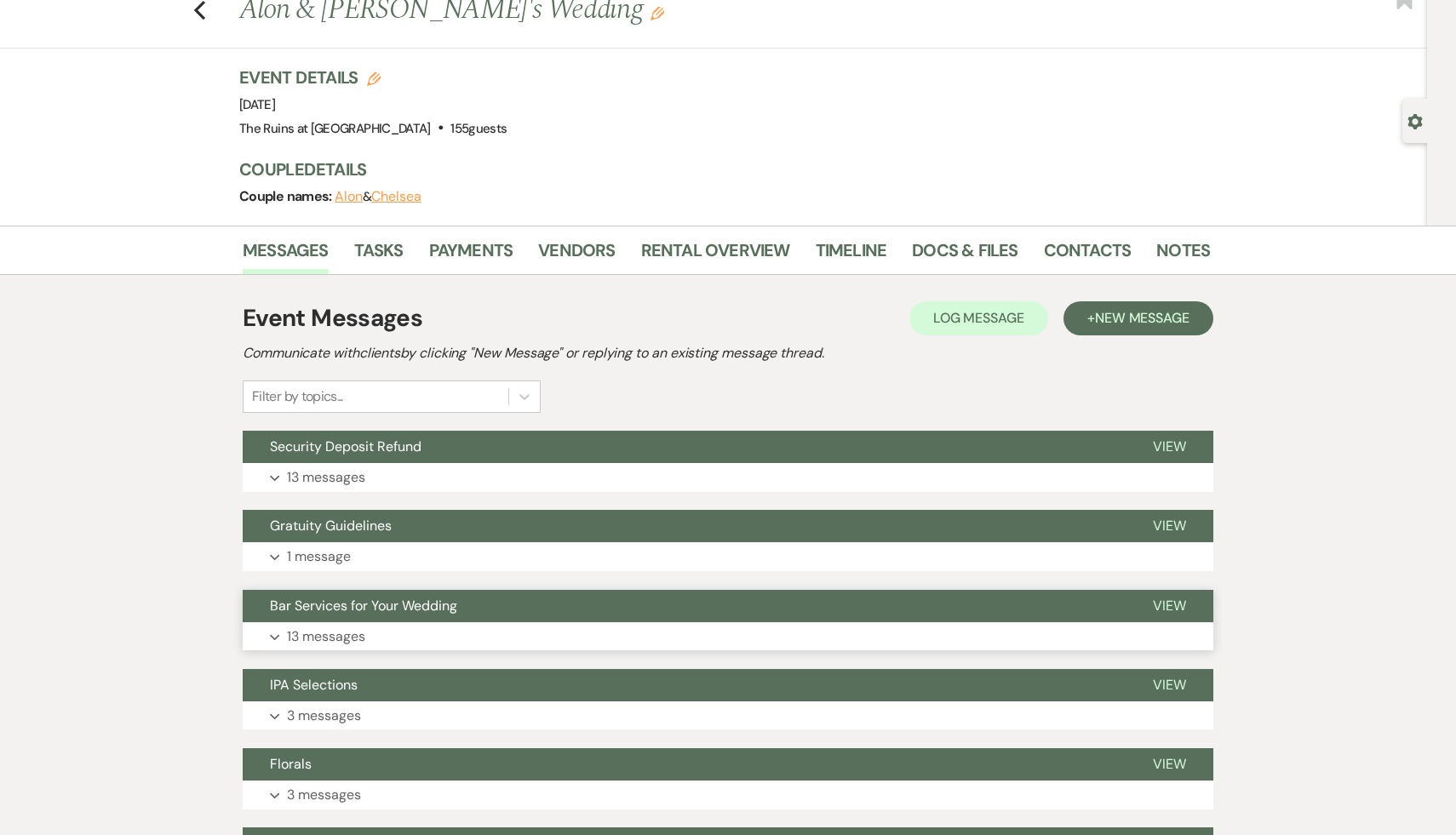
click at [443, 606] on span "Bar Services for Your Wedding" at bounding box center [363, 606] width 188 height 18
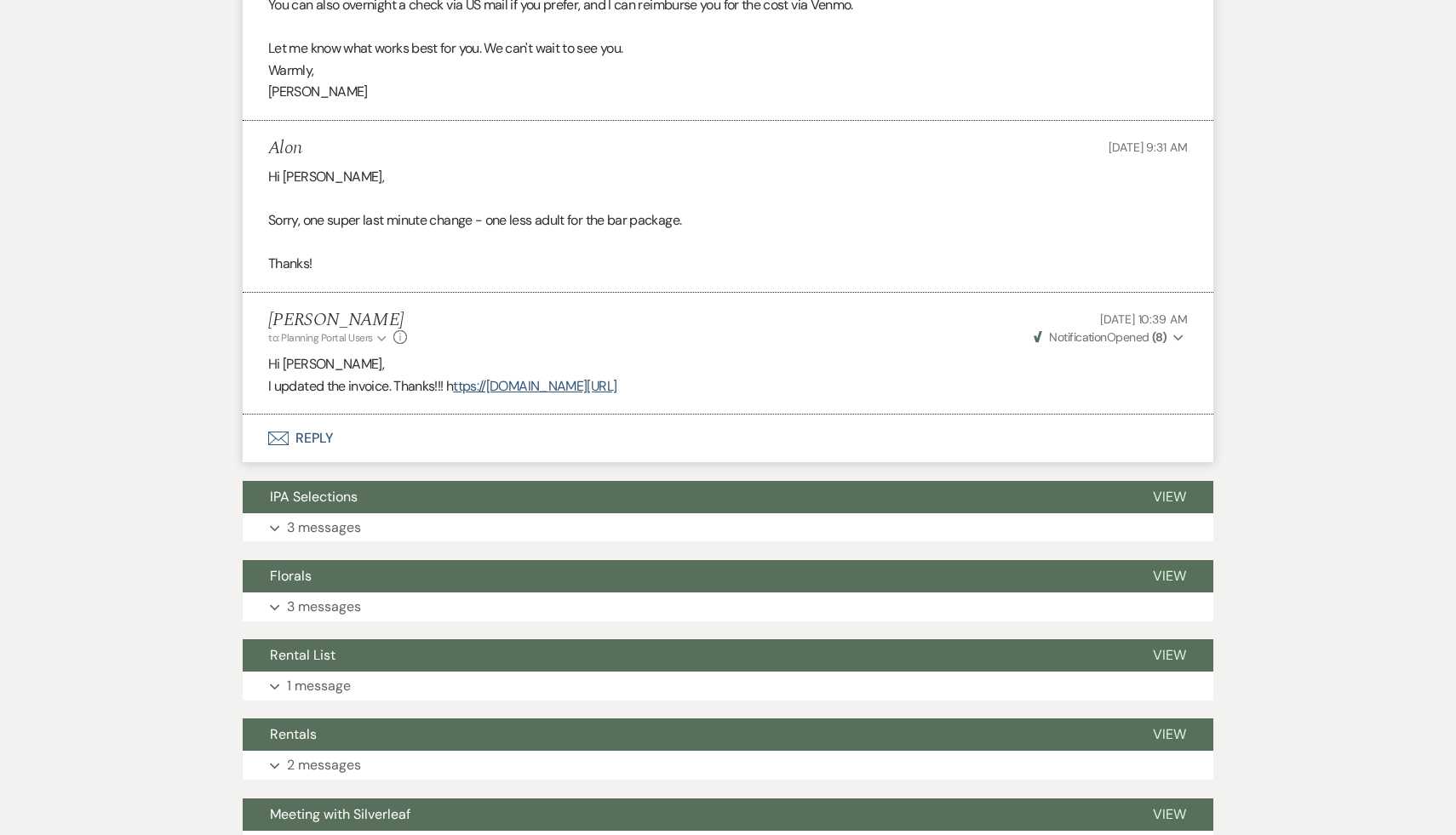
scroll to position [4615, 0]
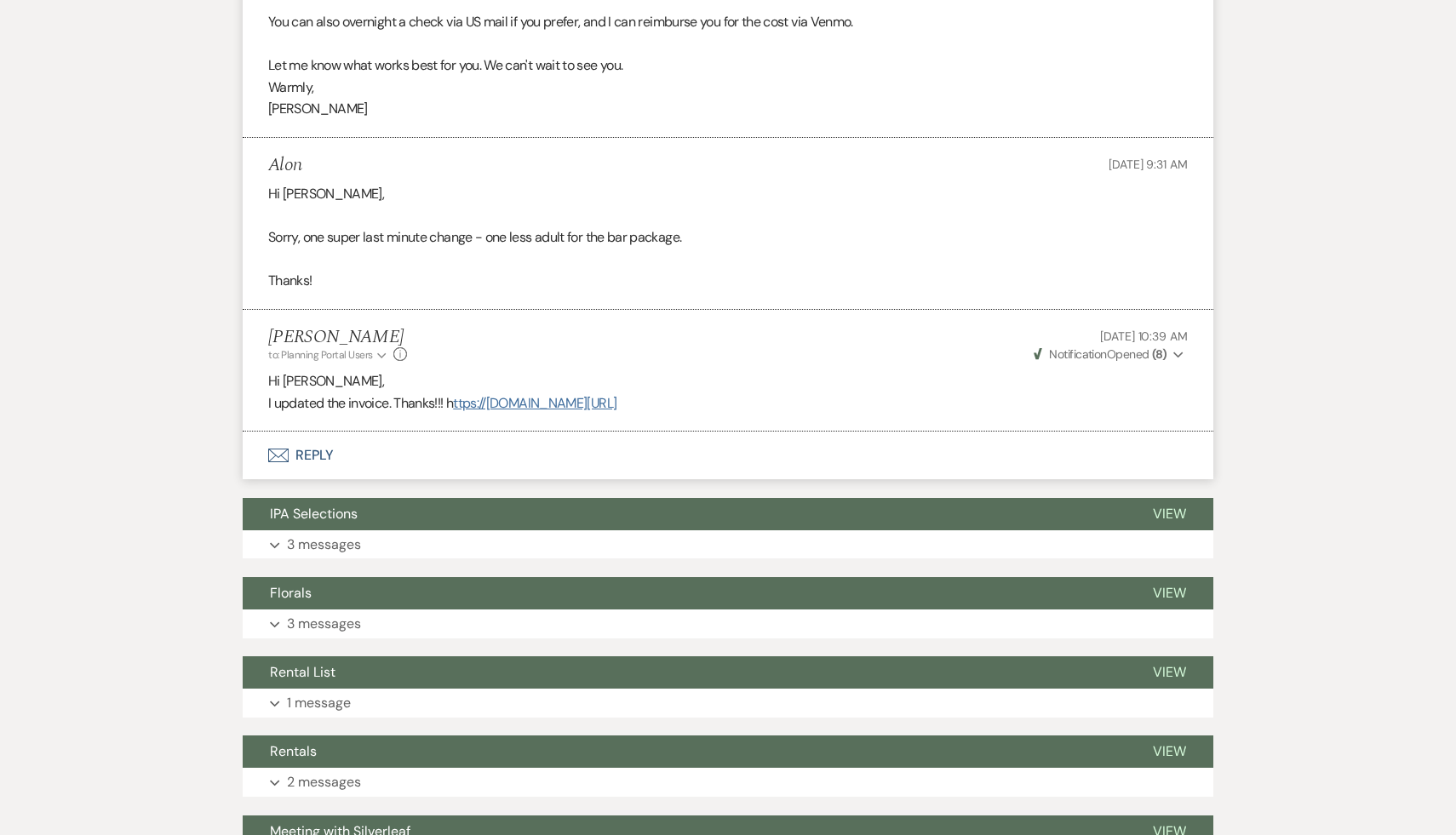
click at [616, 402] on link "ttps://[DOMAIN_NAME][URL]" at bounding box center [535, 403] width 163 height 18
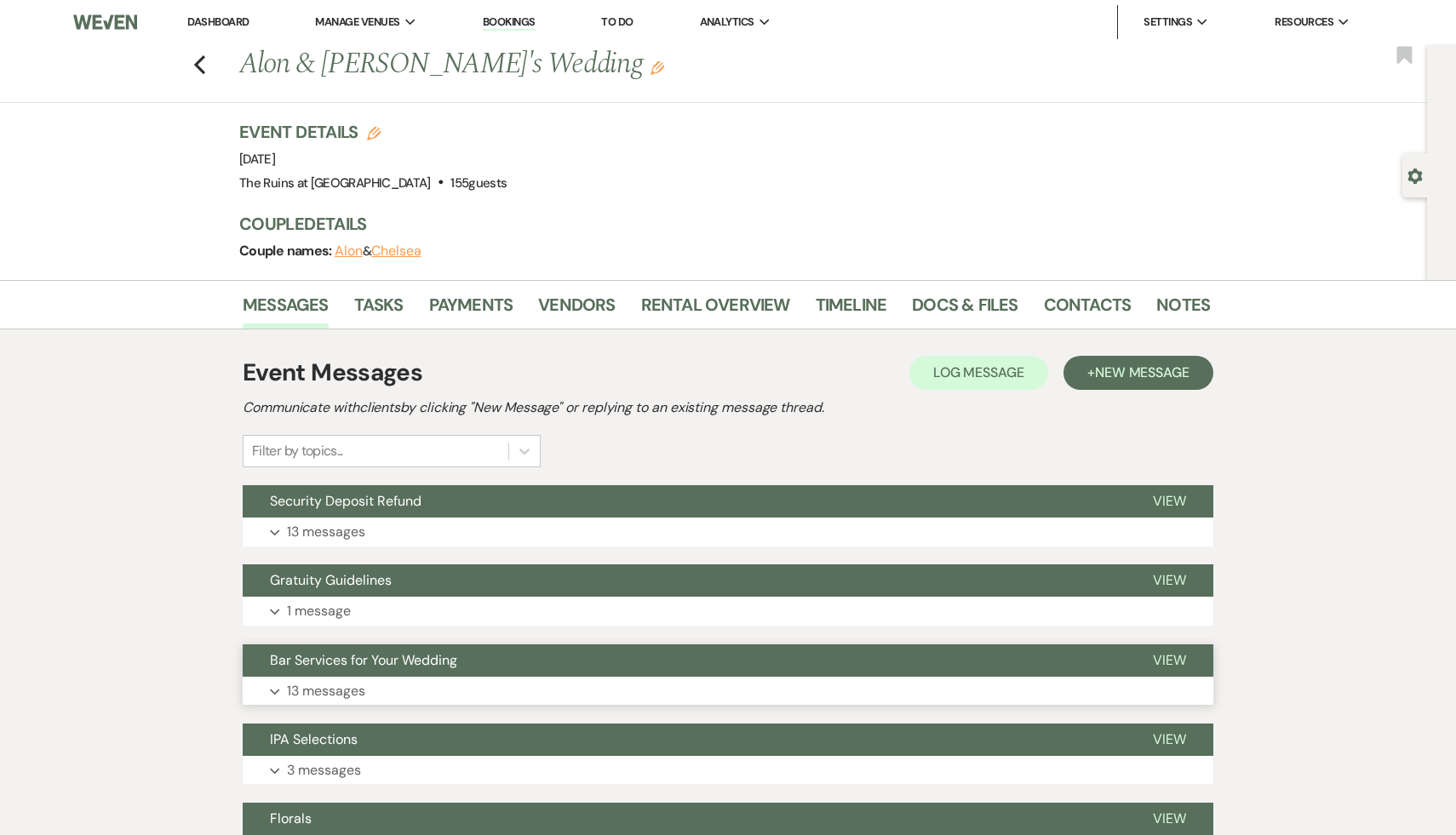
click at [433, 663] on span "Bar Services for Your Wedding" at bounding box center [363, 660] width 188 height 18
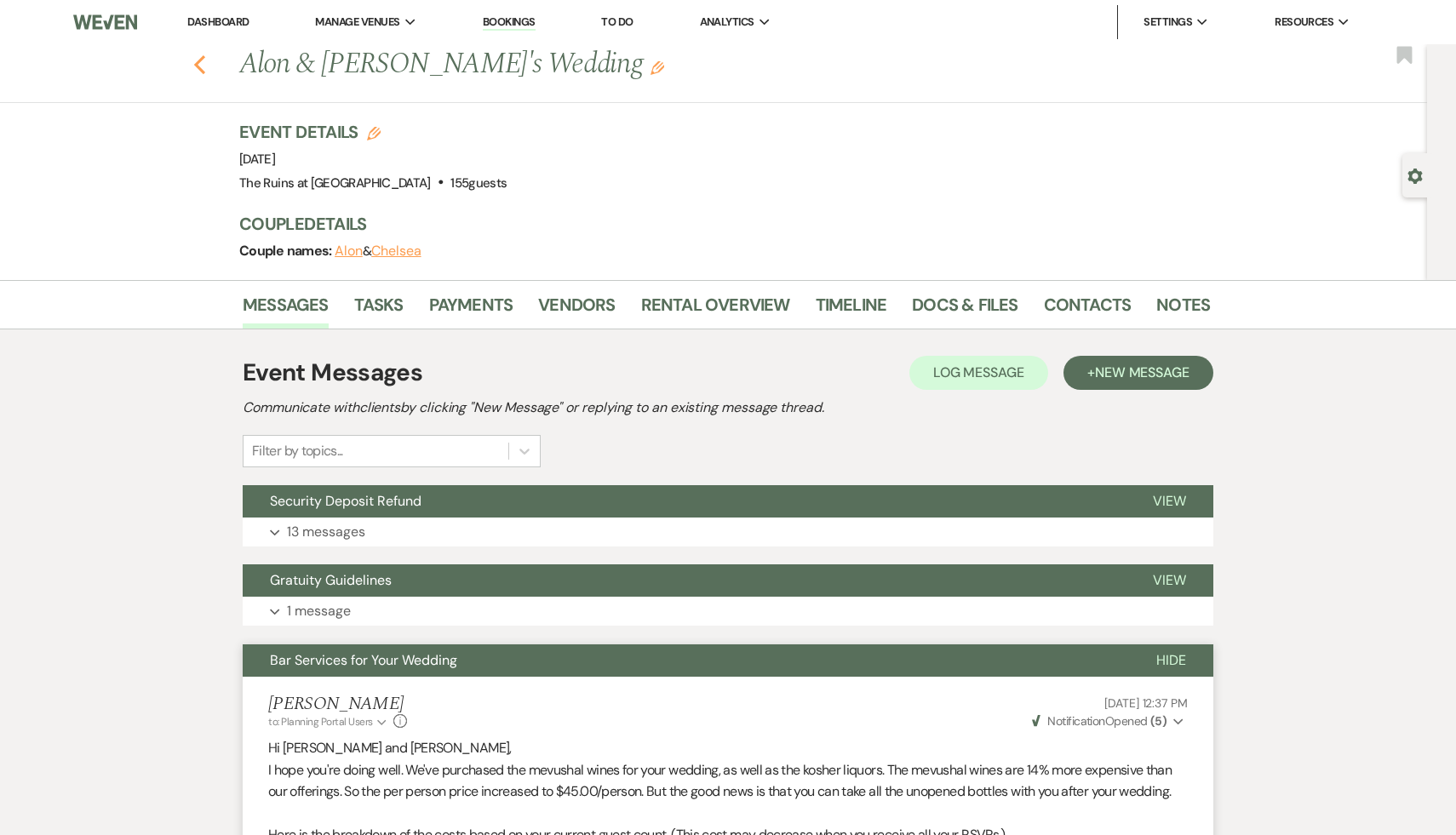
click at [197, 56] on icon "Previous" at bounding box center [199, 64] width 13 height 21
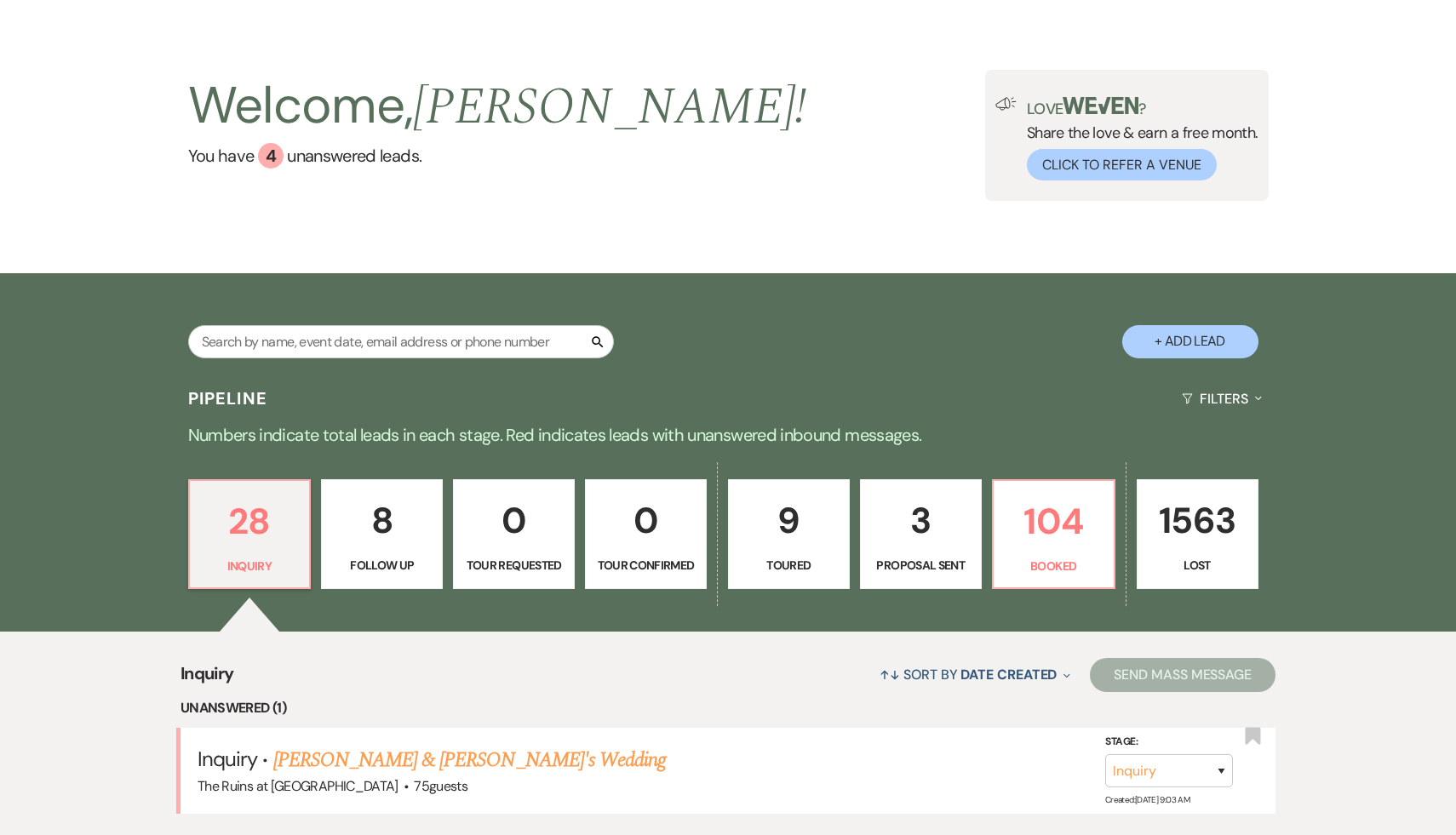
scroll to position [71, 0]
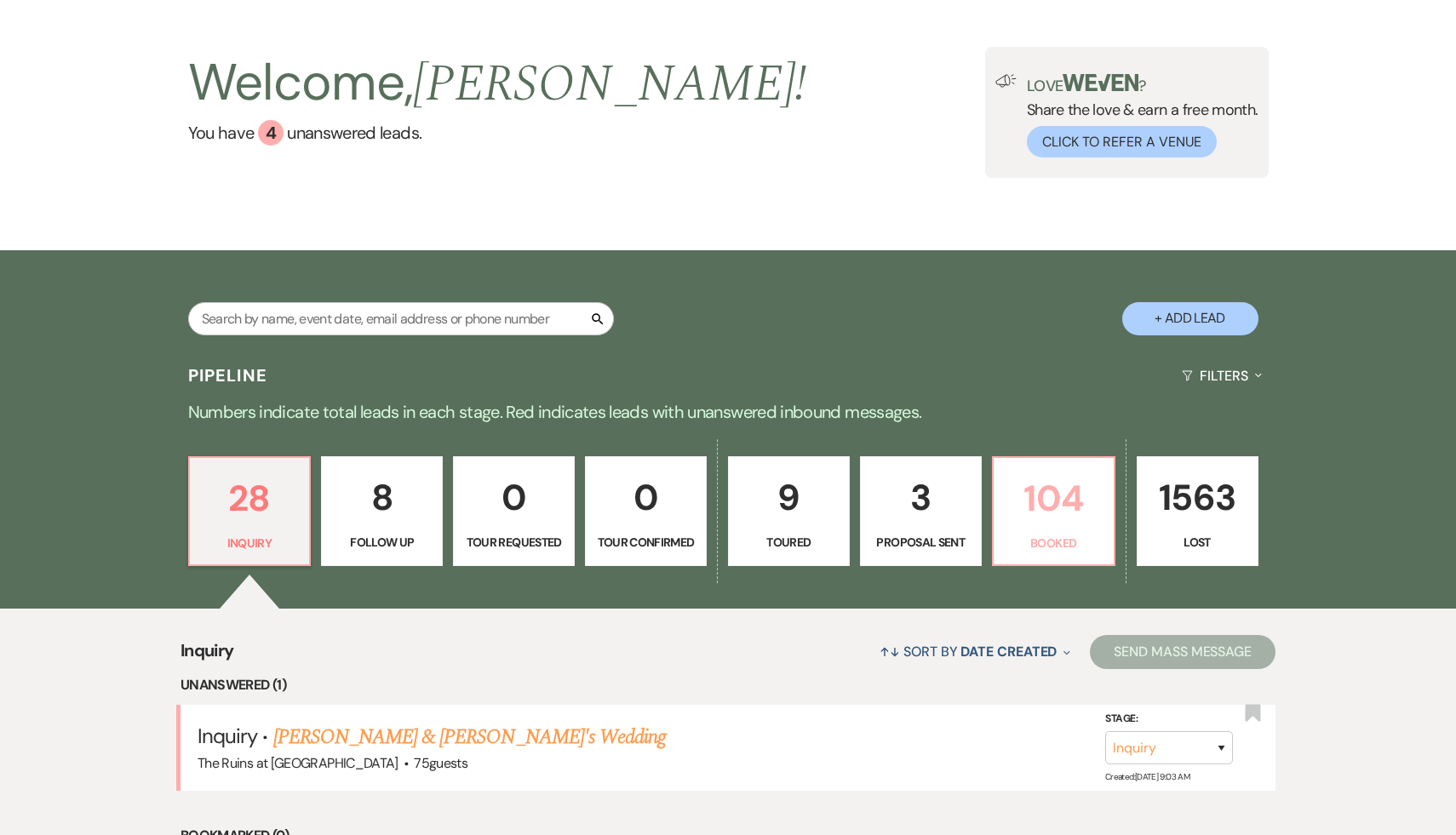
click at [1056, 487] on p "104" at bounding box center [1054, 498] width 100 height 57
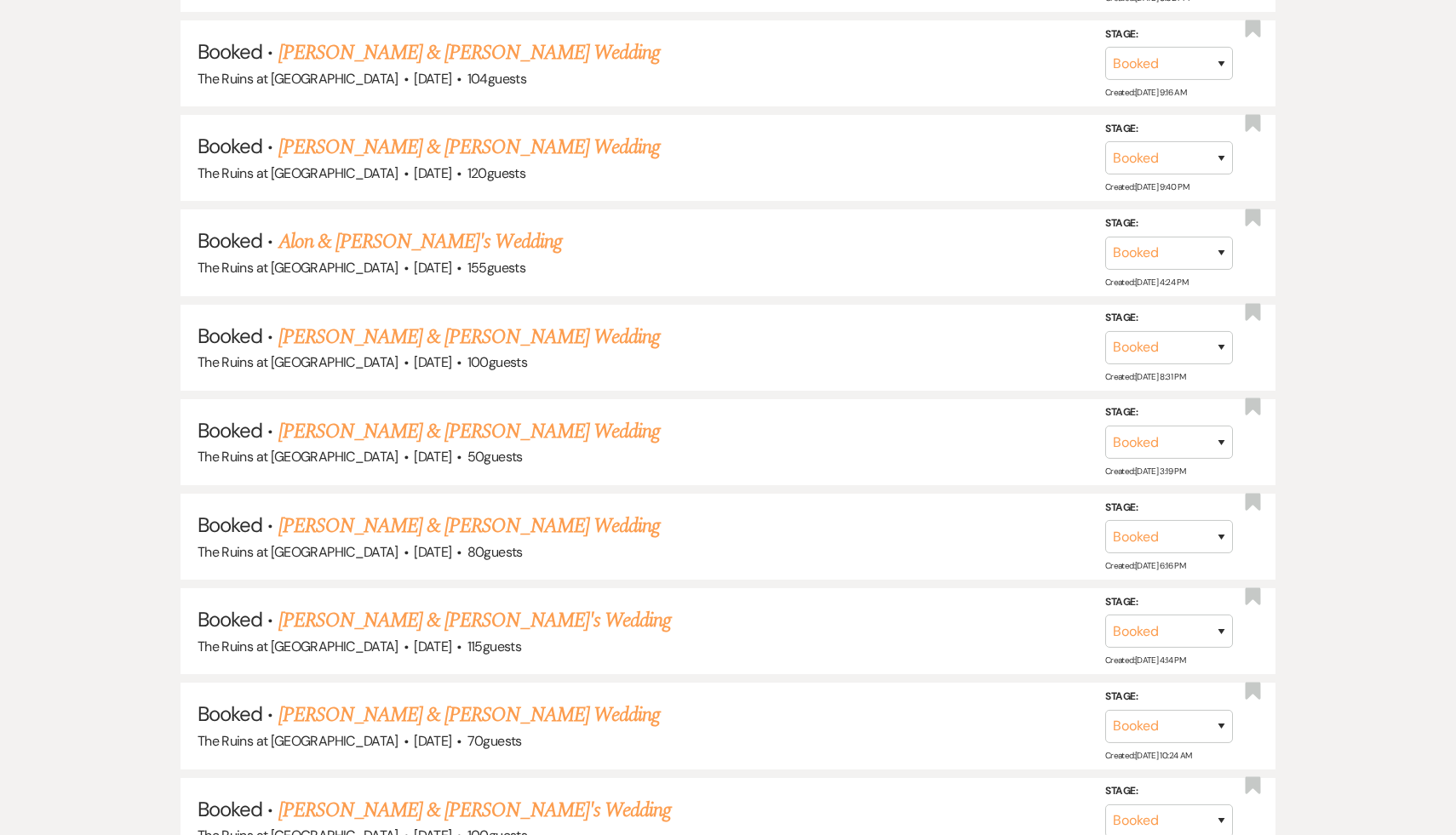
scroll to position [7291, 0]
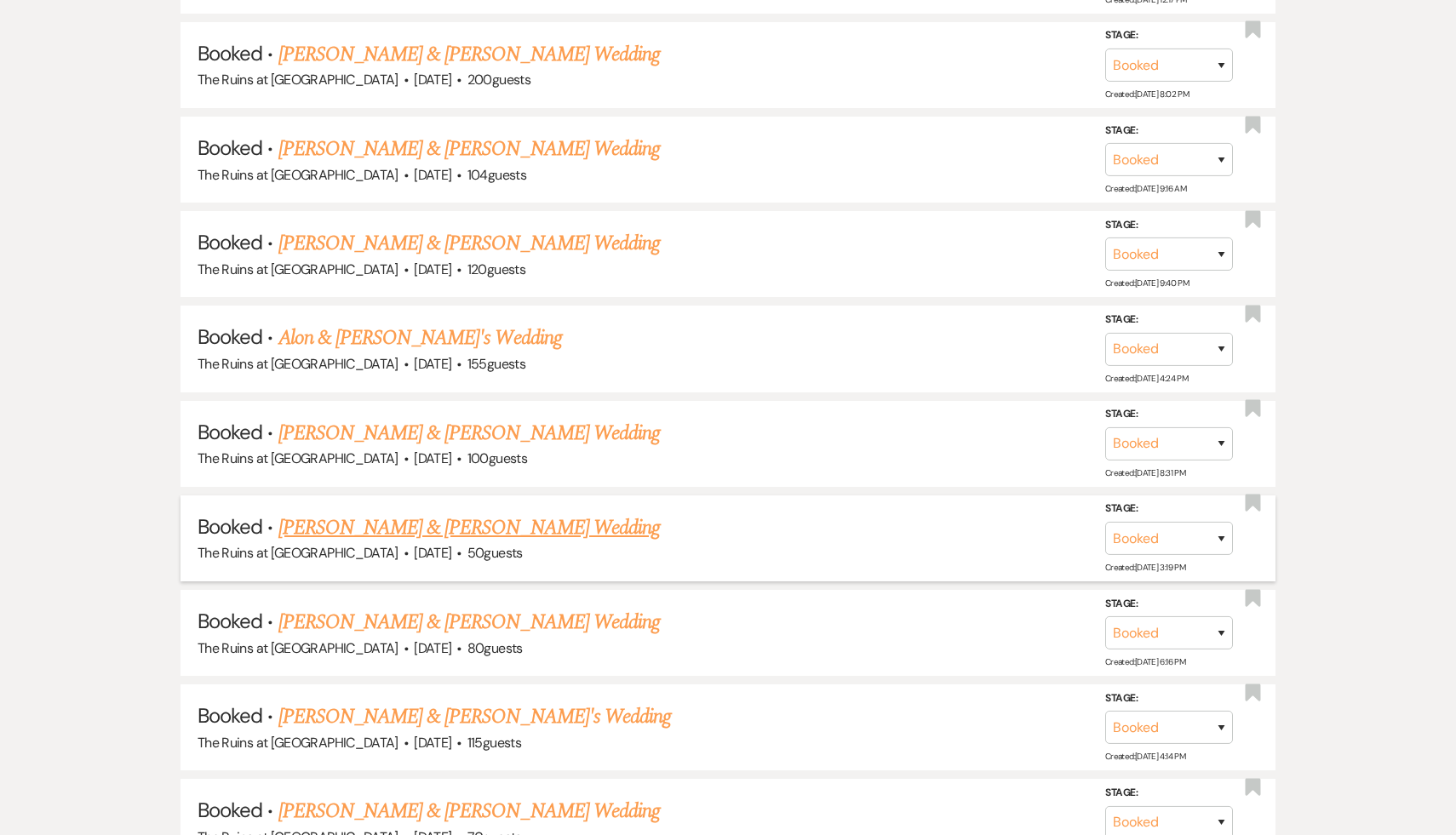
click at [446, 513] on link "[PERSON_NAME] & [PERSON_NAME] Wedding" at bounding box center [468, 528] width 381 height 31
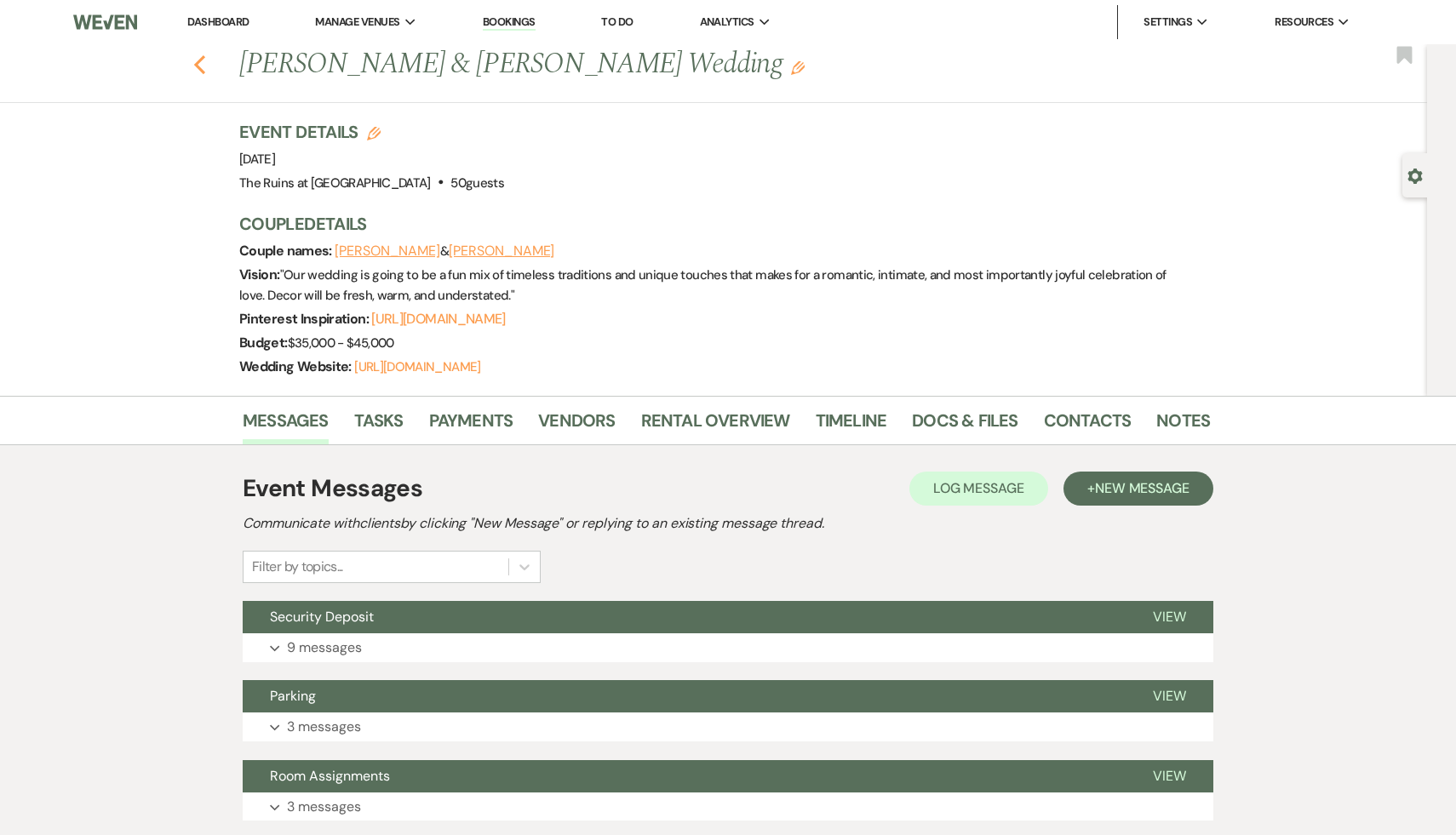
click at [197, 60] on icon "Previous" at bounding box center [199, 64] width 13 height 21
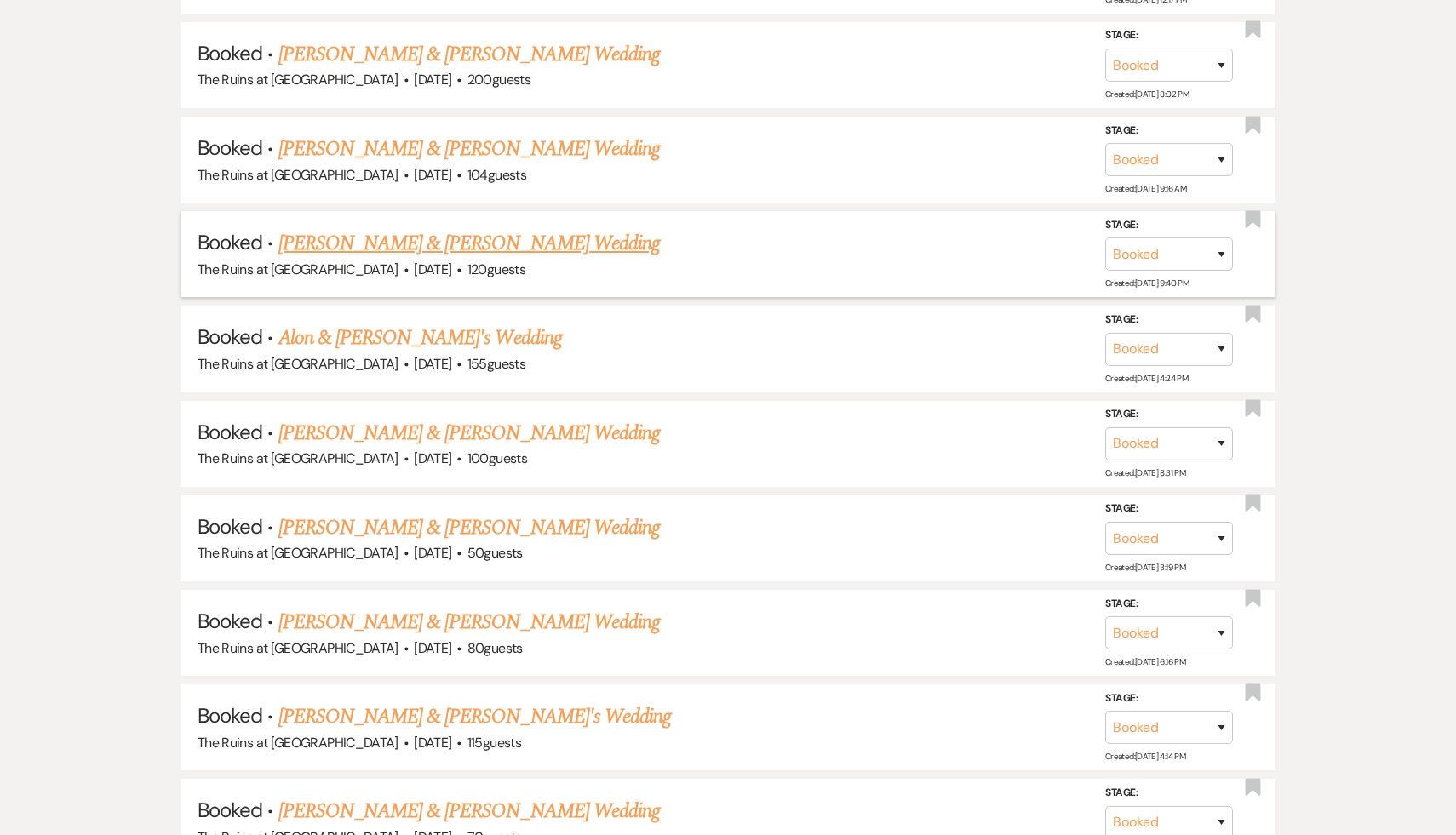
scroll to position [7321, 0]
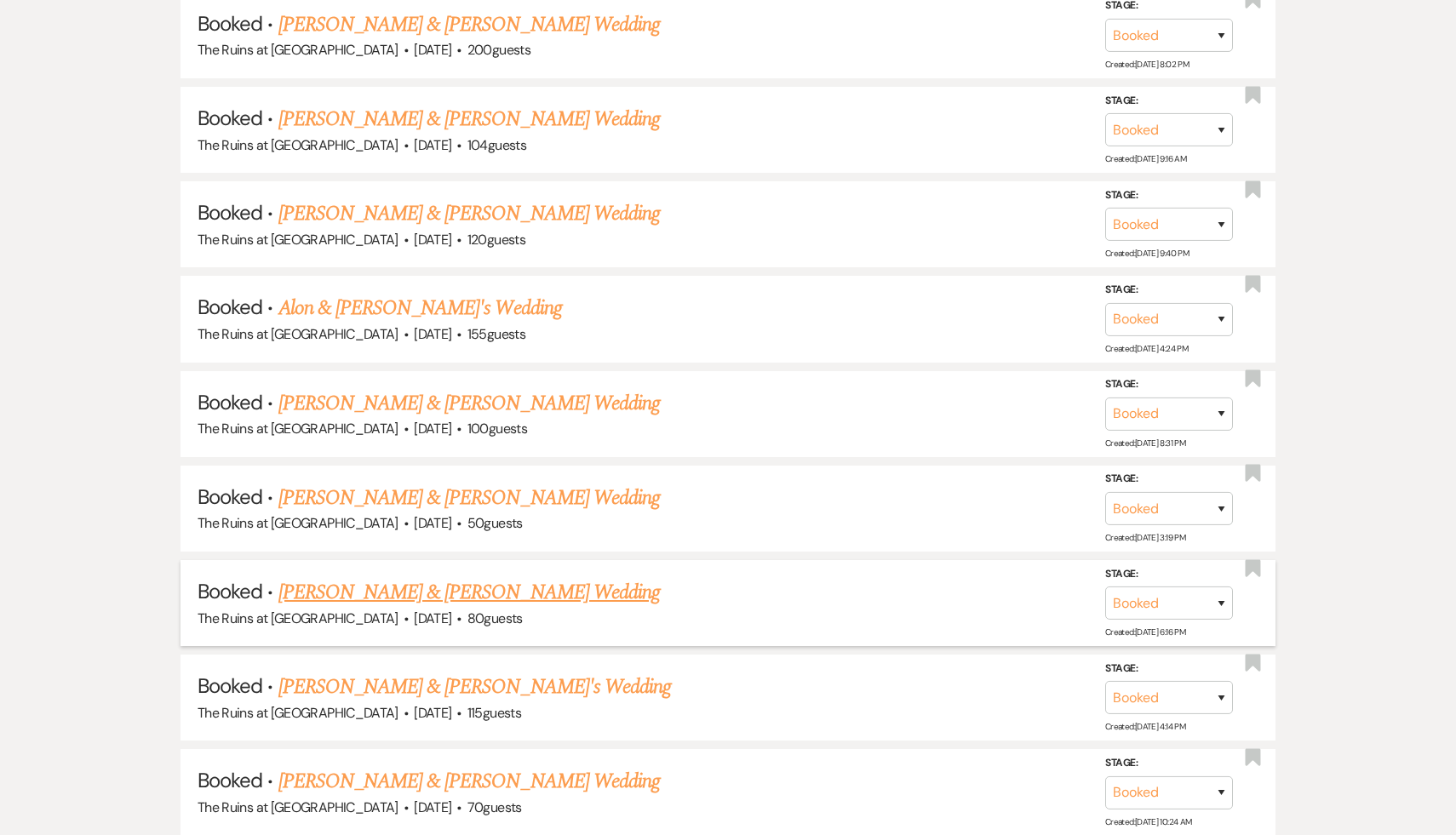
click at [502, 577] on link "[PERSON_NAME] & [PERSON_NAME] Wedding" at bounding box center [468, 592] width 381 height 31
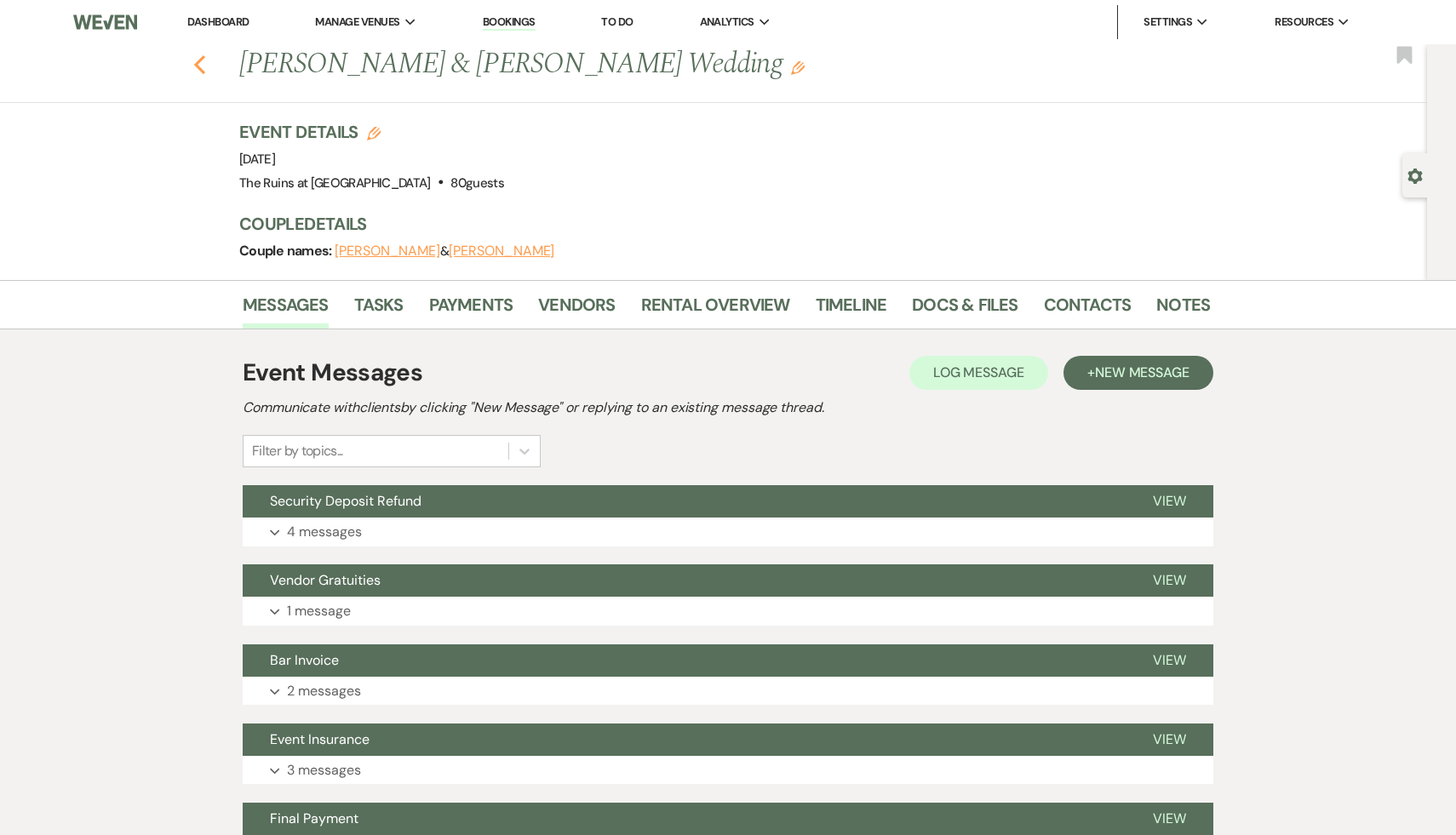
click at [199, 64] on icon "Previous" at bounding box center [199, 64] width 13 height 21
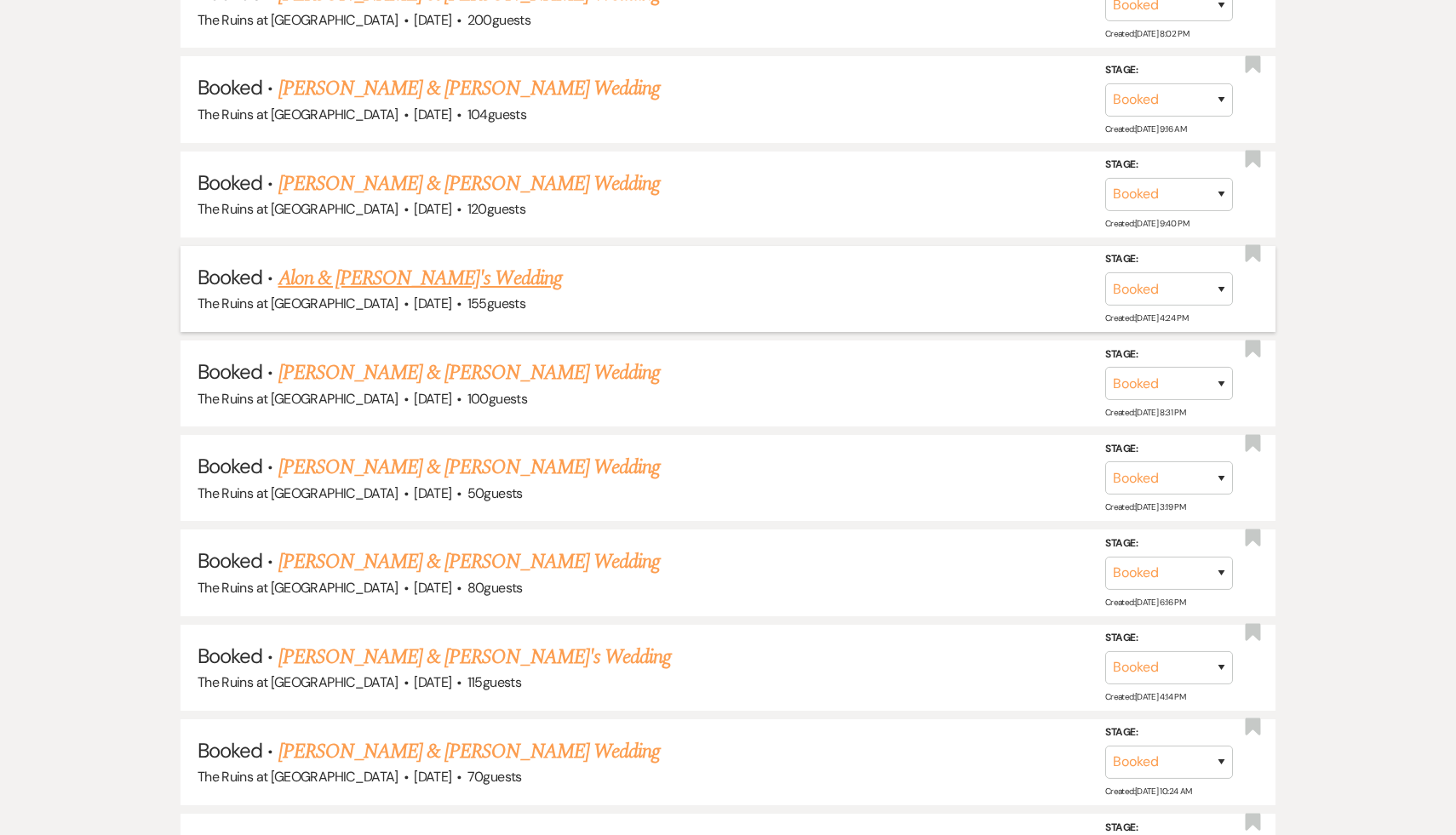
scroll to position [7352, 0]
click at [433, 735] on link "[PERSON_NAME] & [PERSON_NAME] Wedding" at bounding box center [468, 751] width 381 height 31
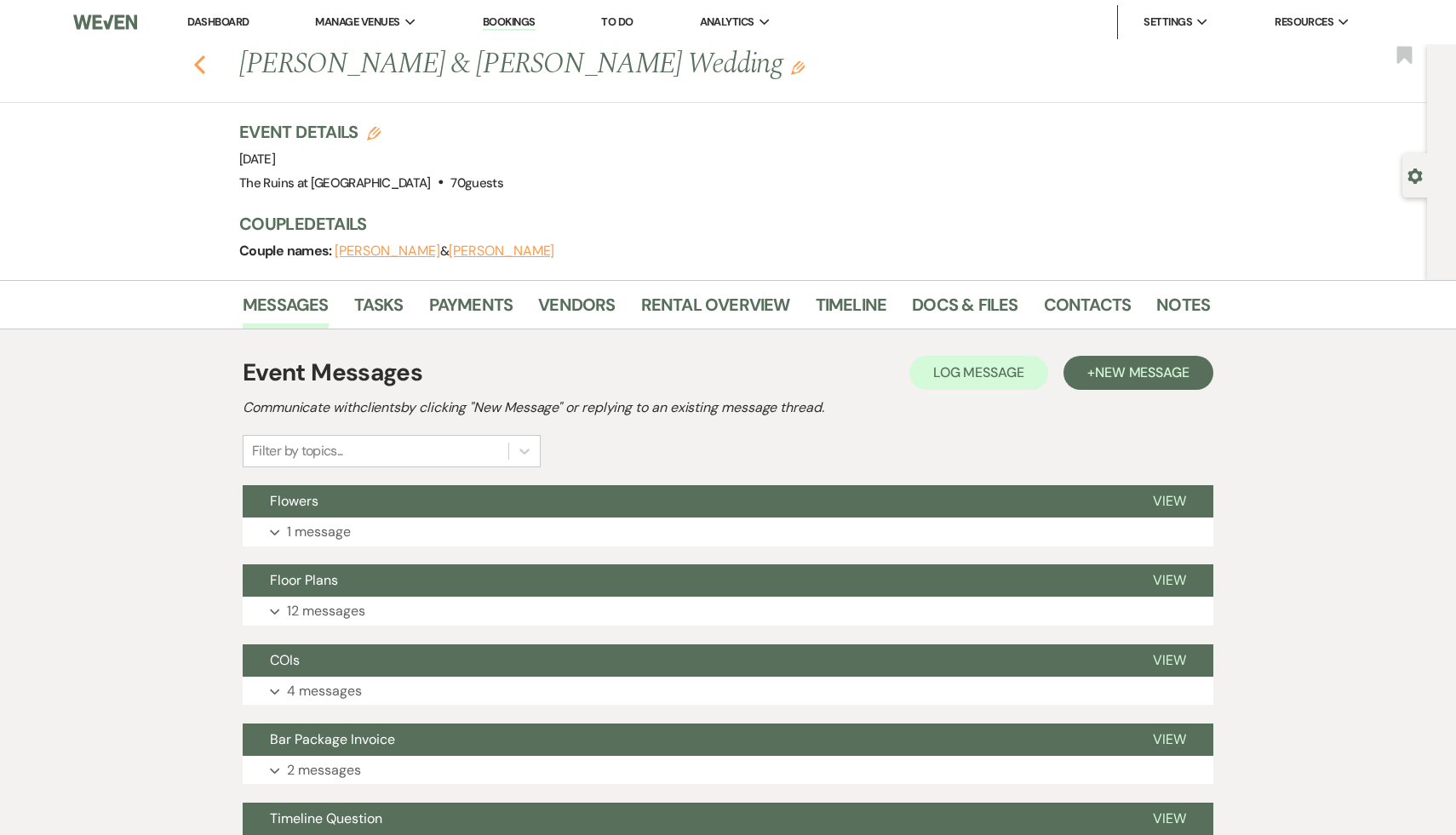
click at [202, 54] on icon "Previous" at bounding box center [199, 64] width 13 height 21
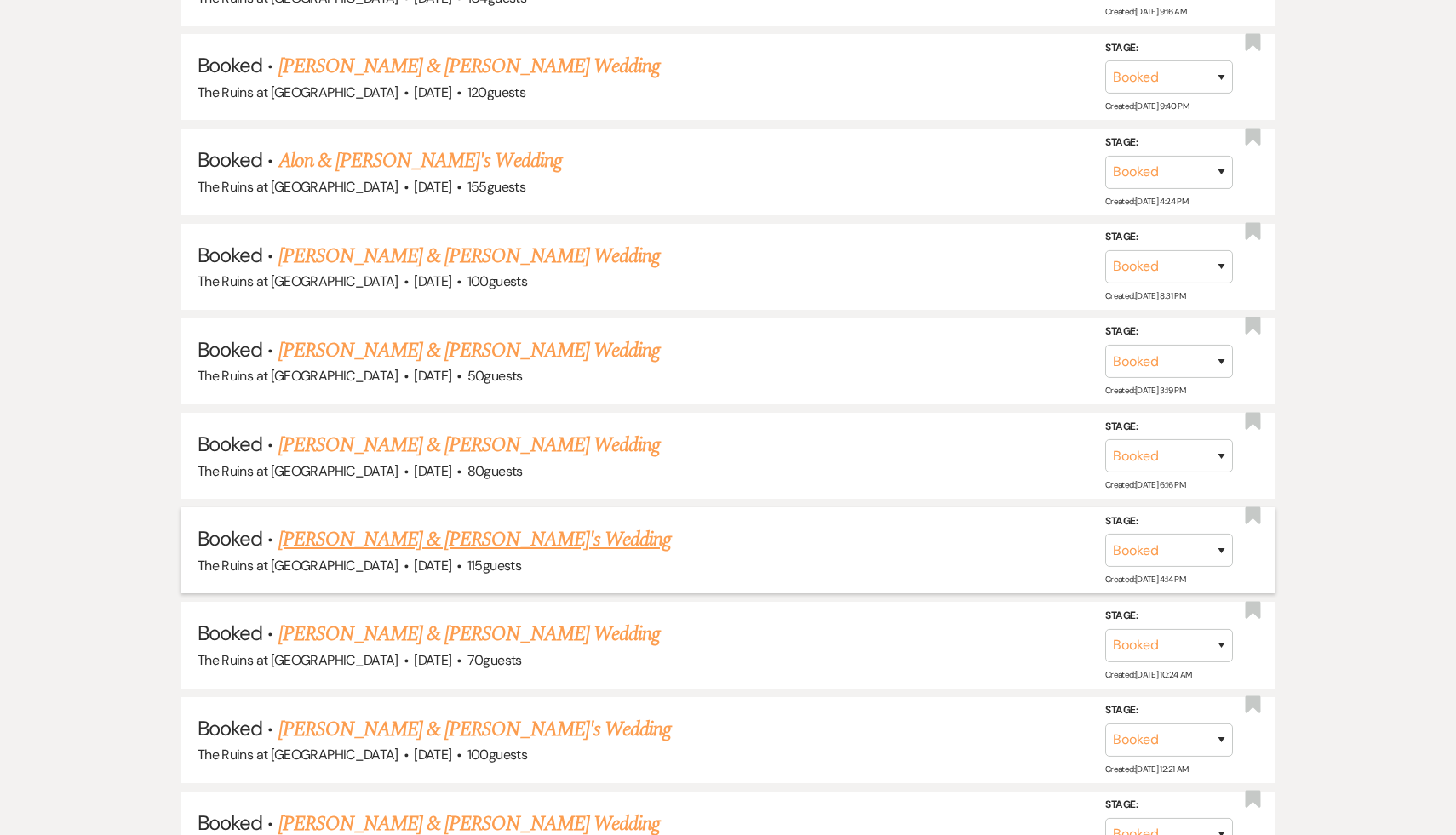
scroll to position [7477, 0]
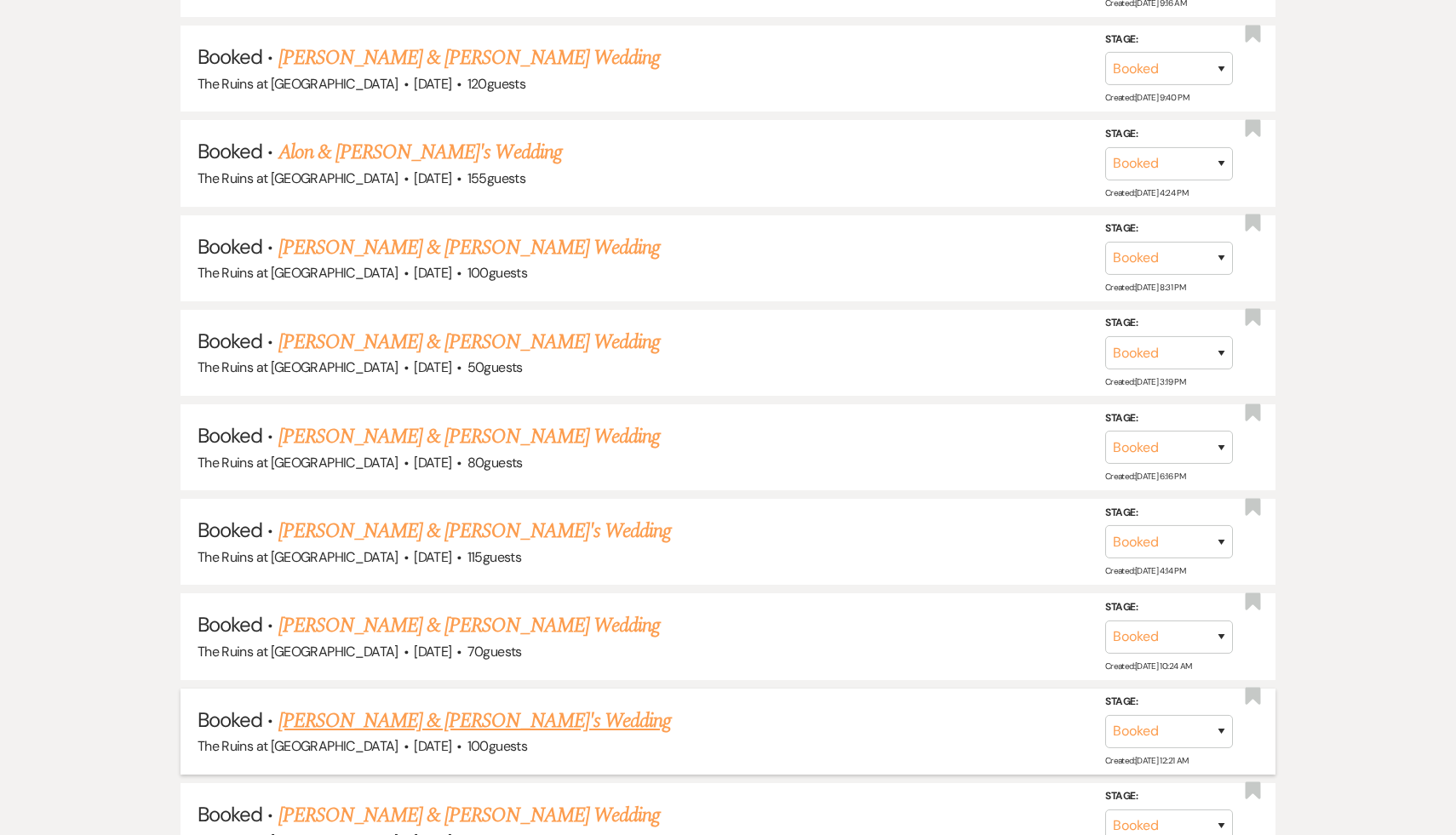
click at [512, 705] on link "[PERSON_NAME] & [PERSON_NAME]'s Wedding" at bounding box center [475, 721] width 393 height 31
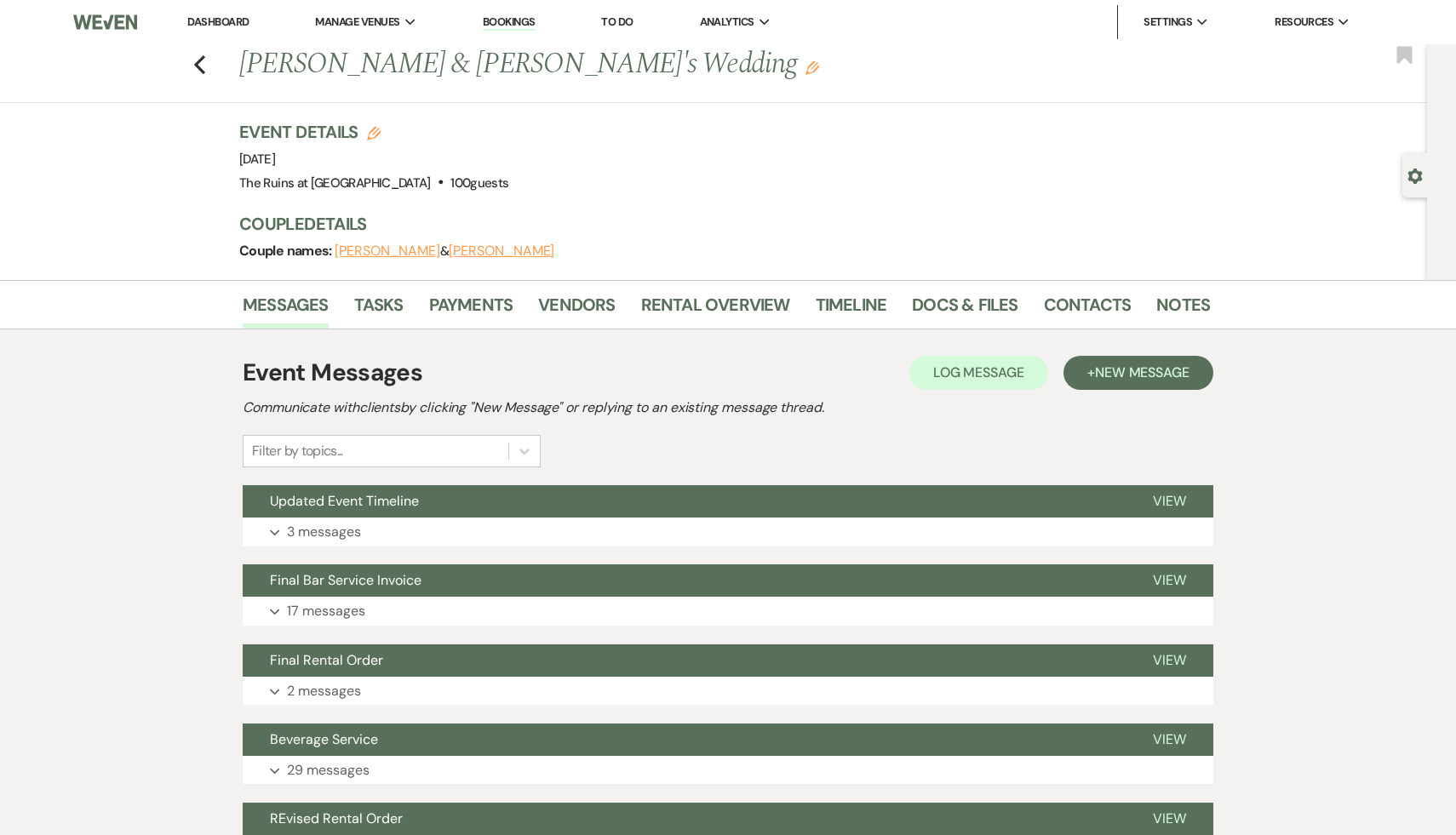
click at [101, 155] on div "Previous Samantha Quinn & Kerkko Rautsola's Wedding Edit Bookmark Gear Settings…" at bounding box center [713, 162] width 1427 height 235
click at [598, 167] on div "Event Details Edit Event Date: Saturday, August 2nd, 2025 Venue: The Ruins at S…" at bounding box center [716, 158] width 954 height 75
click at [48, 197] on div "Previous Samantha Quinn & Kerkko Rautsola's Wedding Edit Bookmark Gear Settings…" at bounding box center [713, 162] width 1427 height 235
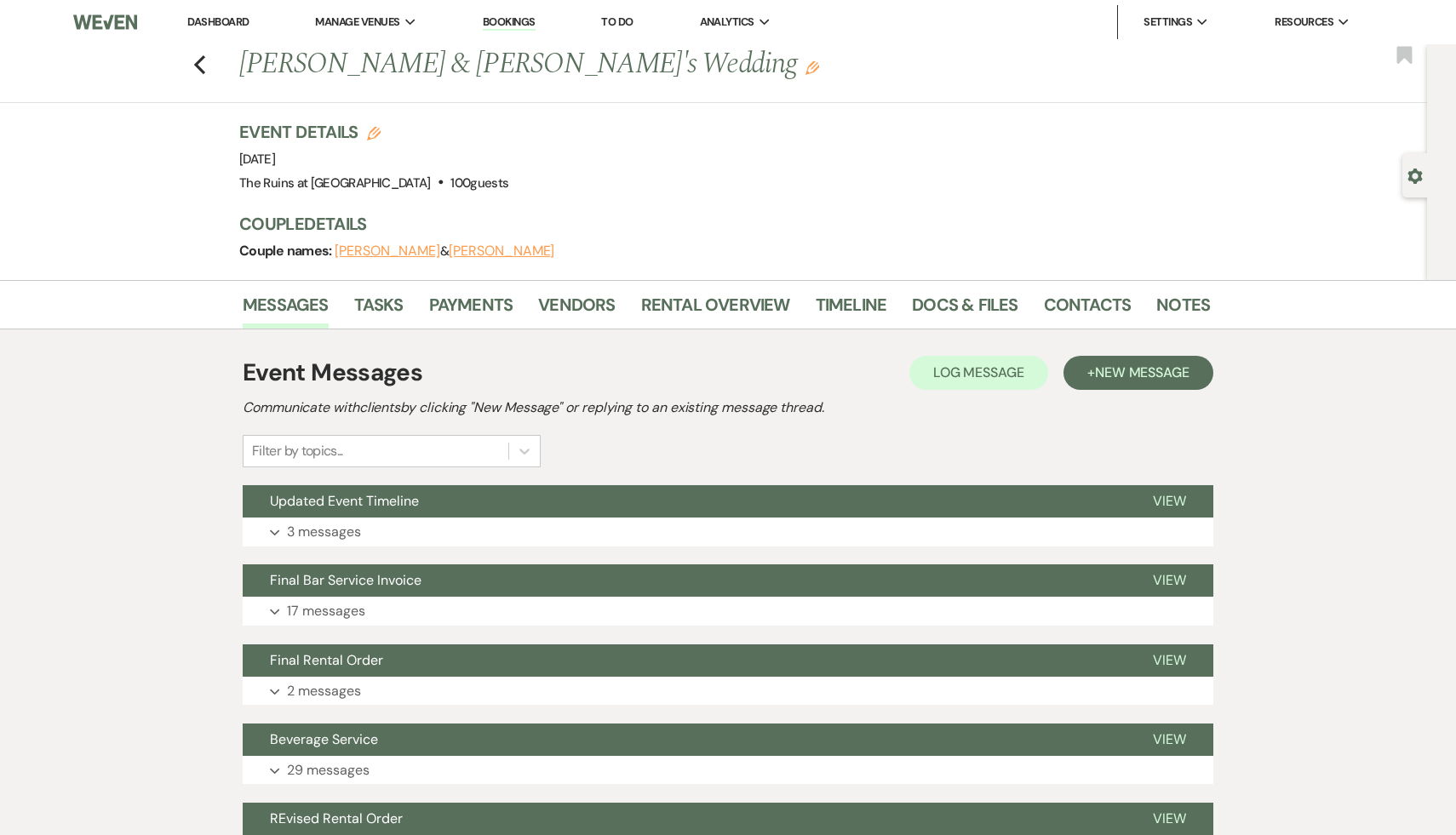
click at [714, 174] on div "Event Details Edit Event Date: Saturday, August 2nd, 2025 Venue: The Ruins at S…" at bounding box center [716, 158] width 954 height 75
click at [651, 153] on div "Event Details Edit Event Date: Saturday, August 2nd, 2025 Venue: The Ruins at S…" at bounding box center [716, 158] width 954 height 75
click at [608, 190] on div "Event Details Edit Event Date: Saturday, August 2nd, 2025 Venue: The Ruins at S…" at bounding box center [716, 158] width 954 height 75
click at [615, 199] on div "Event Details Edit Event Date: Saturday, August 2nd, 2025 Venue: The Ruins at S…" at bounding box center [724, 200] width 970 height 160
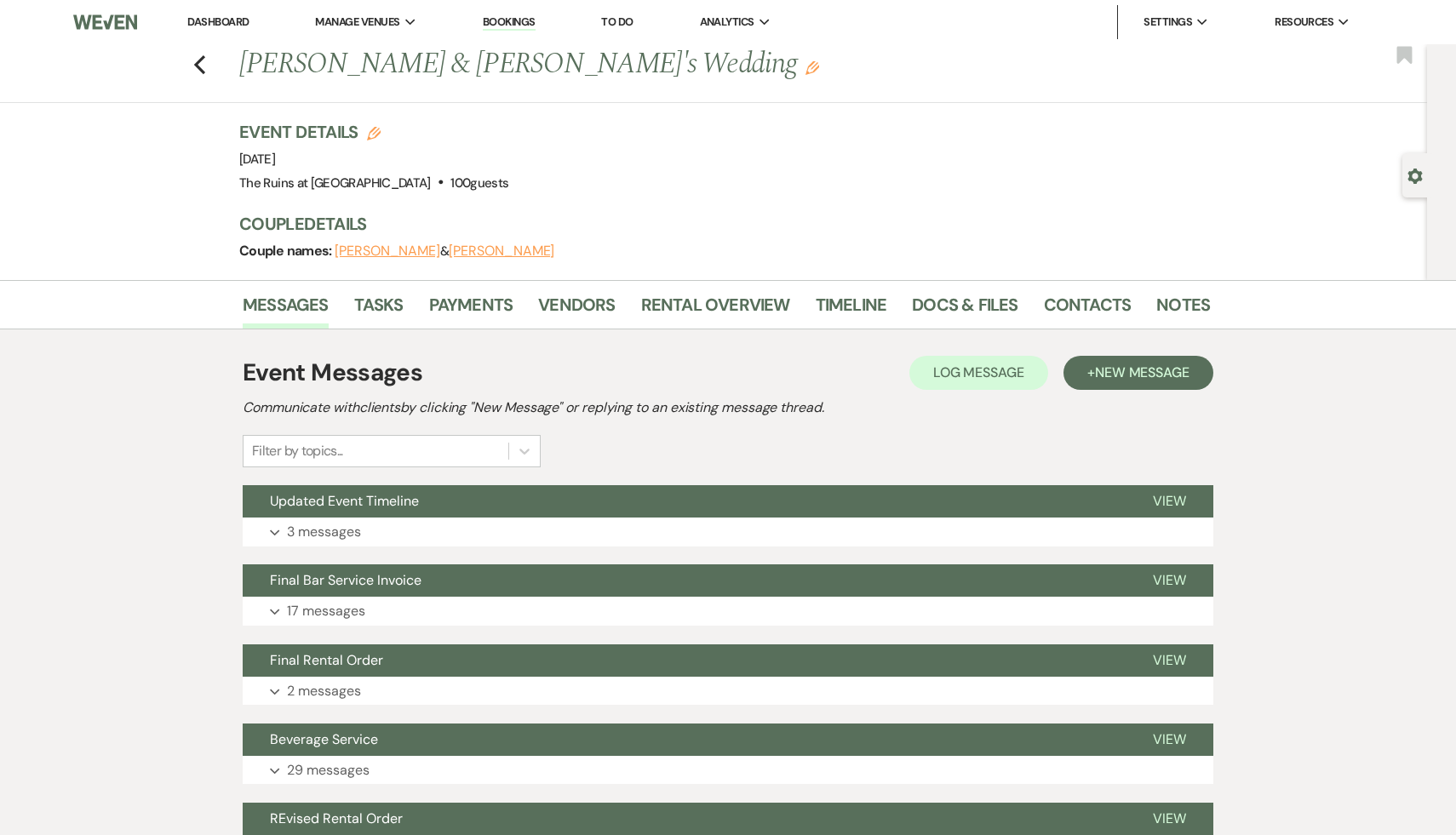
click at [615, 199] on div "Event Details Edit Event Date: Saturday, August 2nd, 2025 Venue: The Ruins at S…" at bounding box center [724, 200] width 970 height 160
click at [689, 200] on div "Event Details Edit Event Date: Saturday, August 2nd, 2025 Venue: The Ruins at S…" at bounding box center [724, 200] width 970 height 160
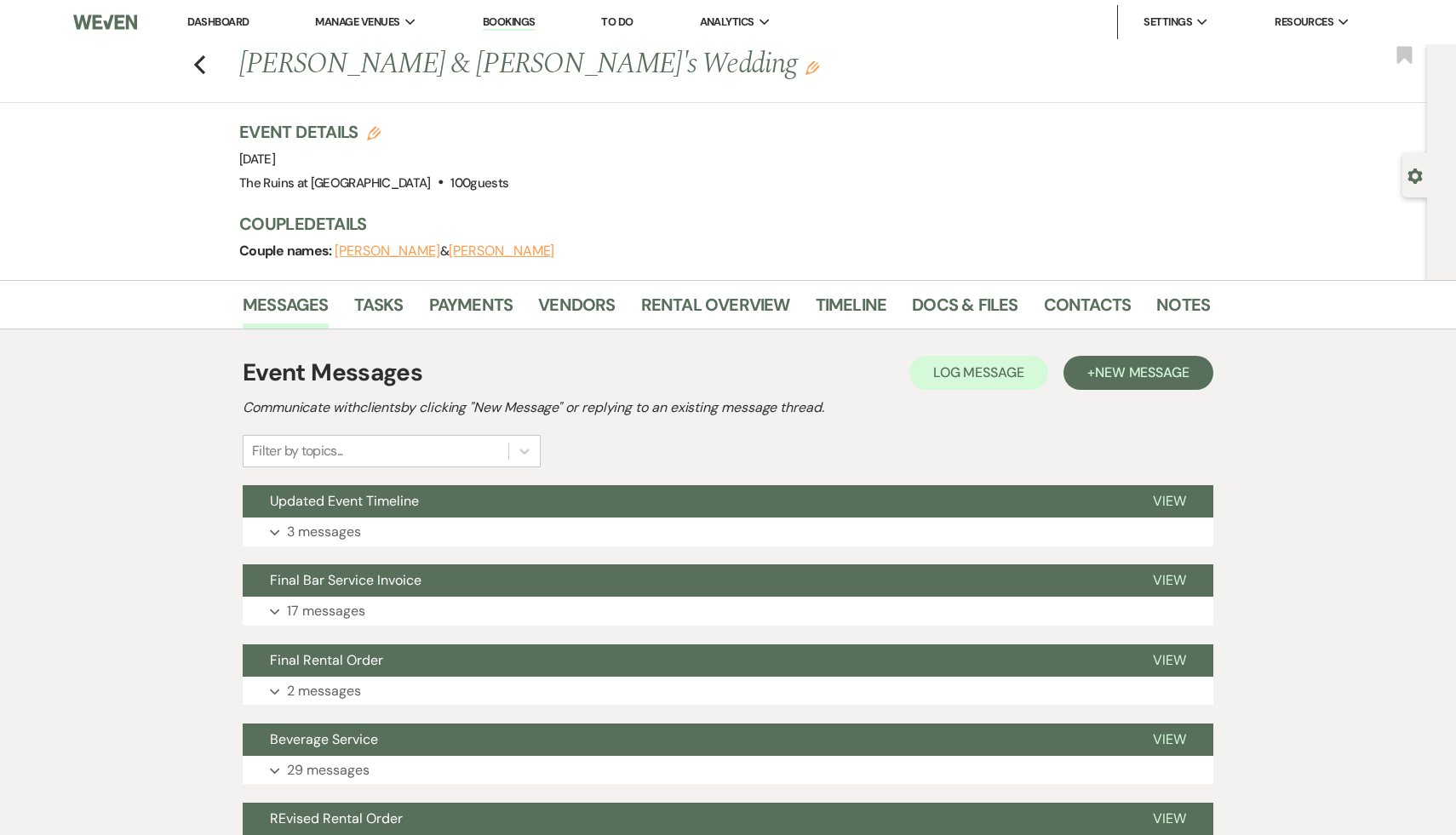
click at [689, 200] on div "Event Details Edit Event Date: Saturday, August 2nd, 2025 Venue: The Ruins at S…" at bounding box center [724, 200] width 970 height 160
click at [585, 171] on div "Event Details Edit Event Date: Saturday, August 2nd, 2025 Venue: The Ruins at S…" at bounding box center [716, 158] width 954 height 75
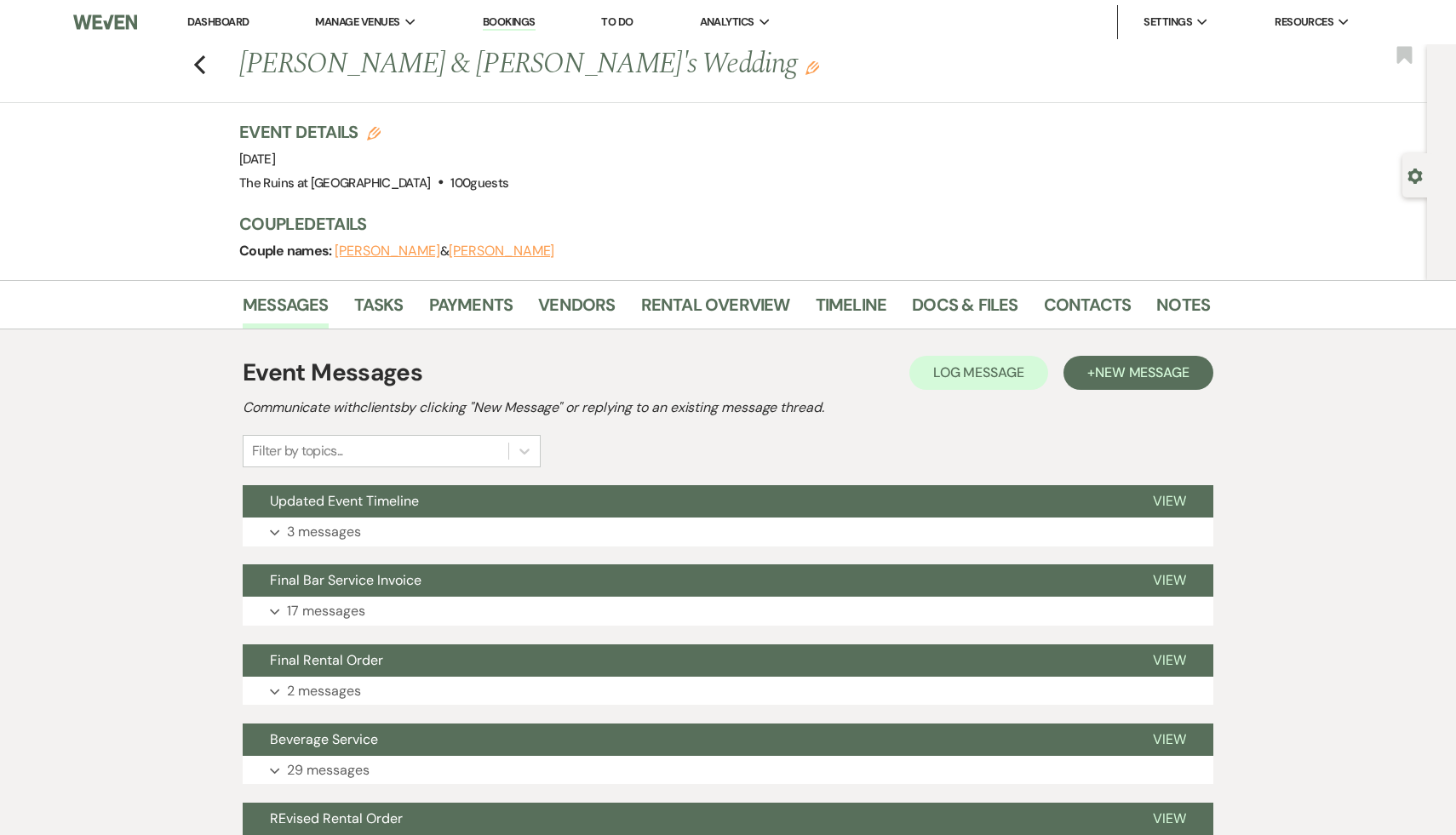
click at [585, 168] on div "Event Details Edit Event Date: Saturday, August 2nd, 2025 Venue: The Ruins at S…" at bounding box center [716, 158] width 954 height 75
click at [586, 186] on div "Event Details Edit Event Date: Saturday, August 2nd, 2025 Venue: The Ruins at S…" at bounding box center [716, 158] width 954 height 75
click at [586, 184] on div "Event Details Edit Event Date: Saturday, August 2nd, 2025 Venue: The Ruins at S…" at bounding box center [716, 158] width 954 height 75
click at [554, 165] on div "Event Details Edit Event Date: Saturday, August 2nd, 2025 Venue: The Ruins at S…" at bounding box center [716, 158] width 954 height 75
click at [620, 200] on div "Event Details Edit Event Date: Saturday, August 2nd, 2025 Venue: The Ruins at S…" at bounding box center [724, 200] width 970 height 160
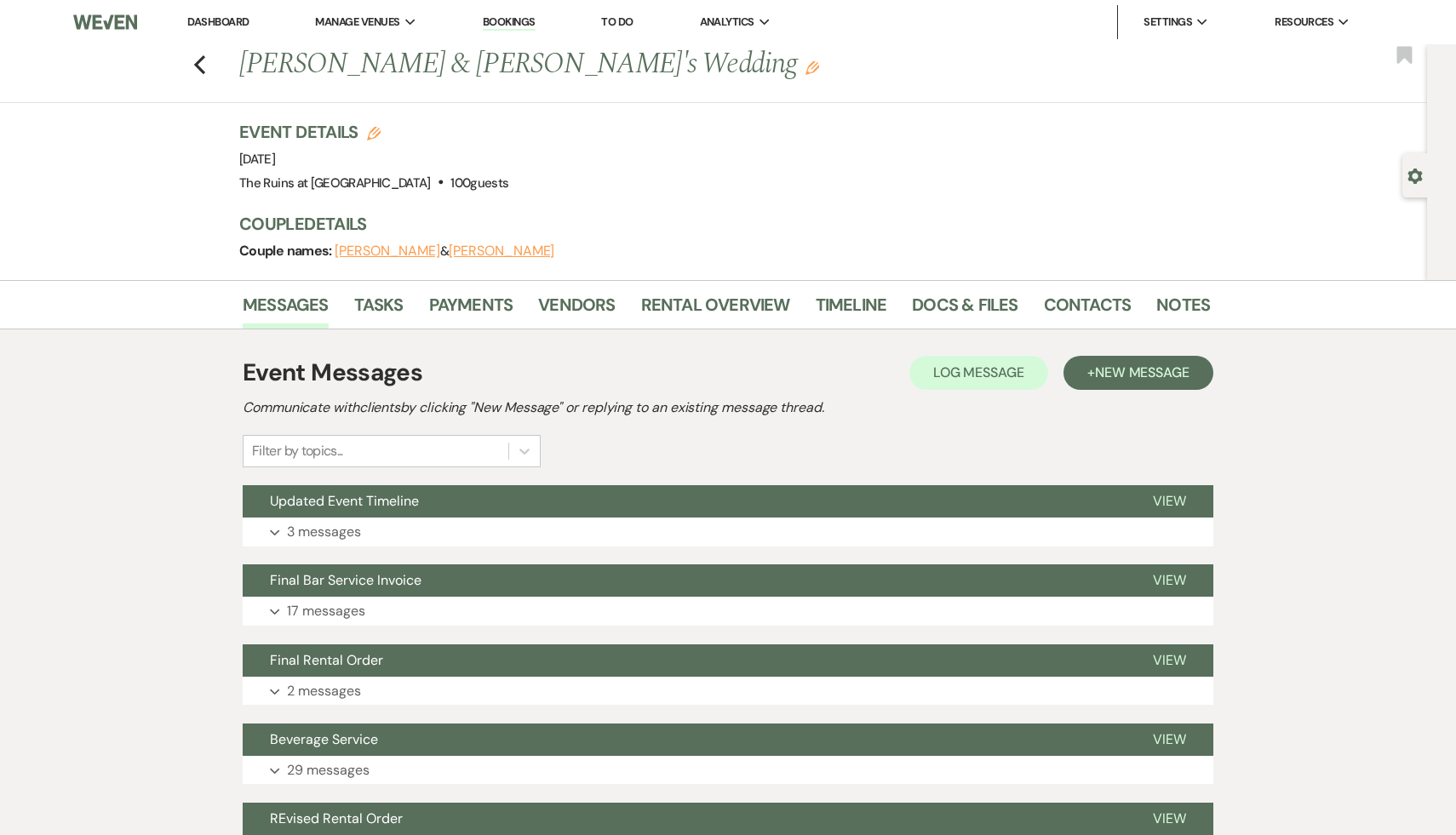
click at [574, 188] on div "Event Details Edit Event Date: Saturday, August 2nd, 2025 Venue: The Ruins at S…" at bounding box center [716, 158] width 954 height 75
click at [82, 199] on div "Previous Samantha Quinn & Kerkko Rautsola's Wedding Edit Bookmark Gear Settings…" at bounding box center [713, 162] width 1427 height 235
click at [766, 180] on div "Event Details Edit Event Date: Saturday, August 2nd, 2025 Venue: The Ruins at S…" at bounding box center [716, 158] width 954 height 75
click at [193, 63] on icon "Previous" at bounding box center [199, 64] width 13 height 21
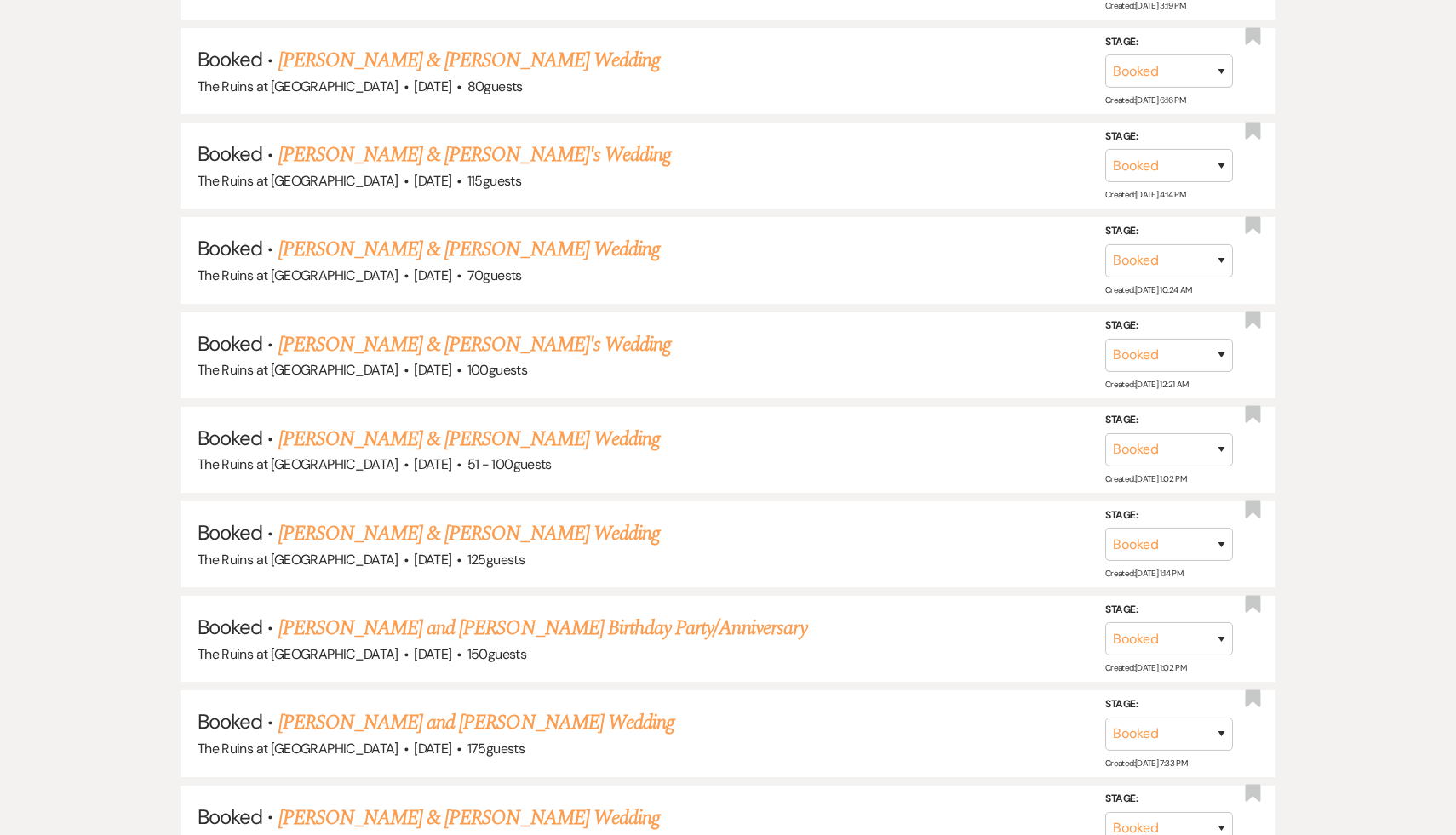
scroll to position [7876, 0]
